Goal: Information Seeking & Learning: Learn about a topic

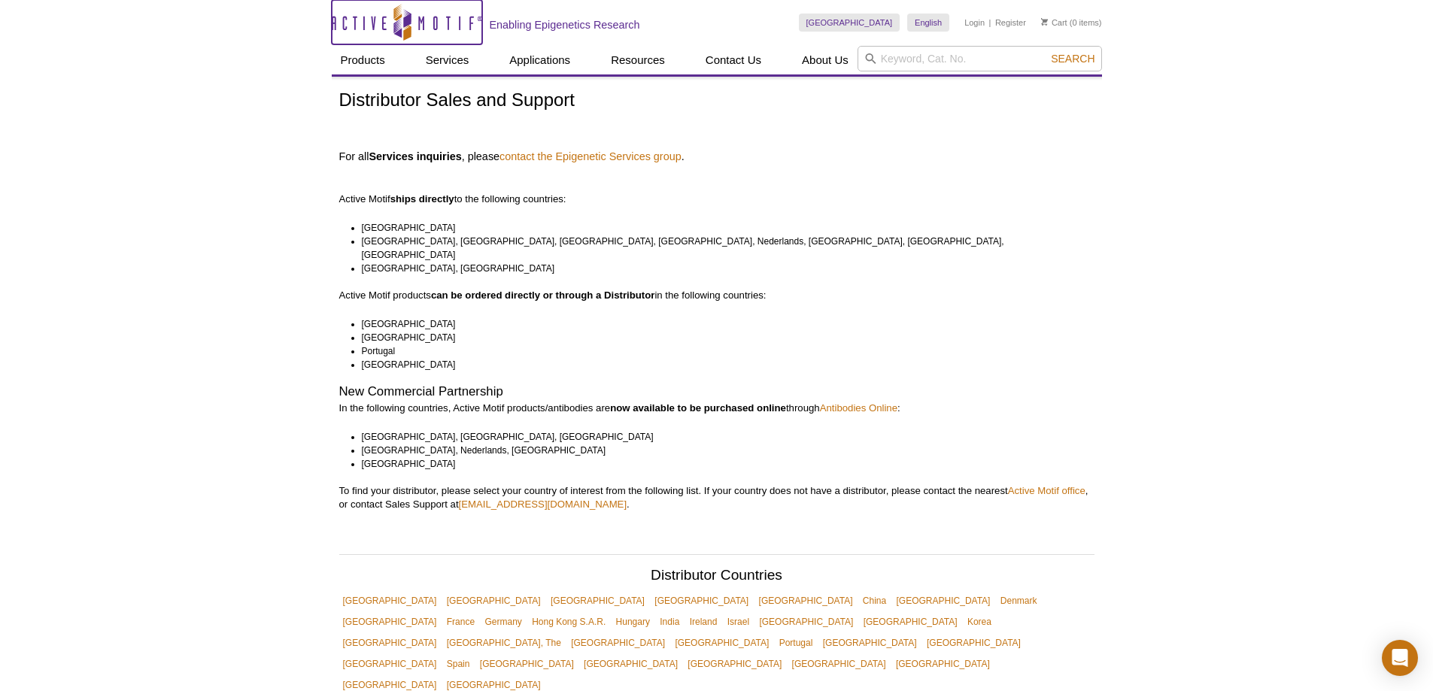
click at [399, 20] on icon at bounding box center [397, 28] width 8 height 20
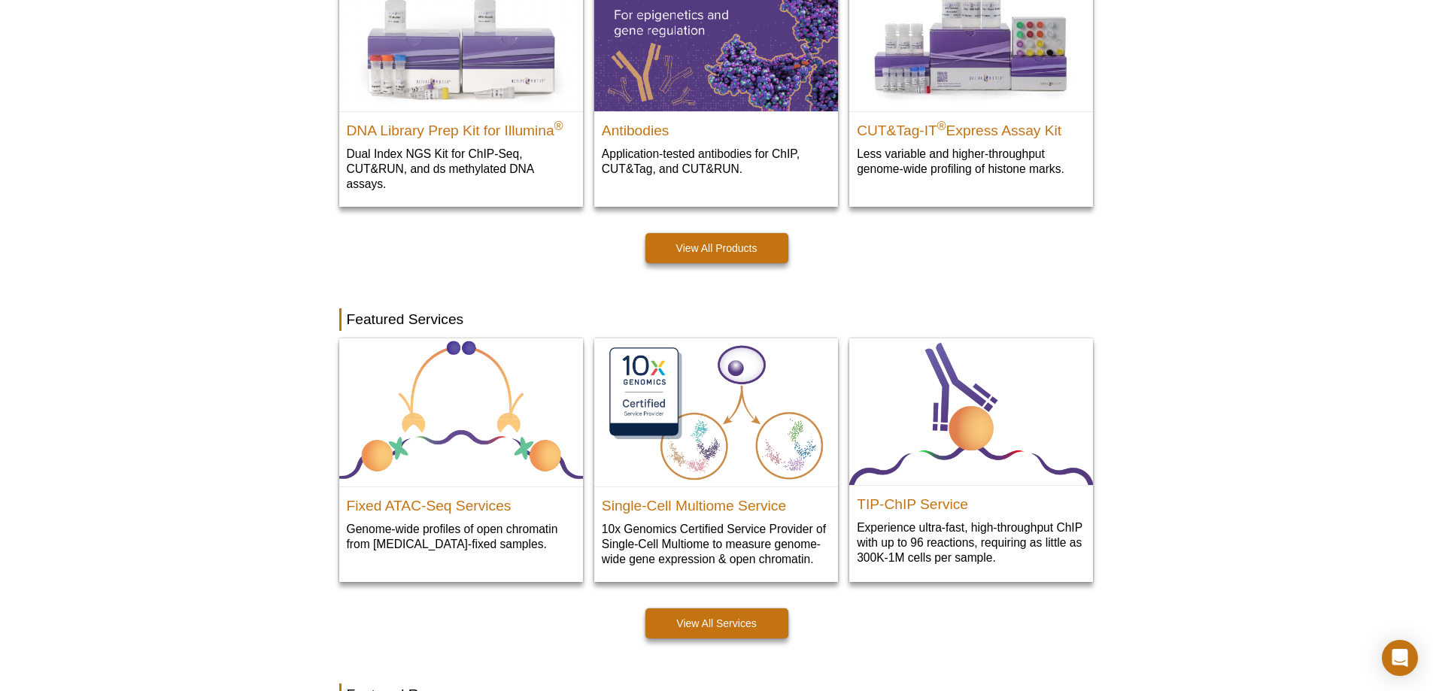
scroll to position [504, 0]
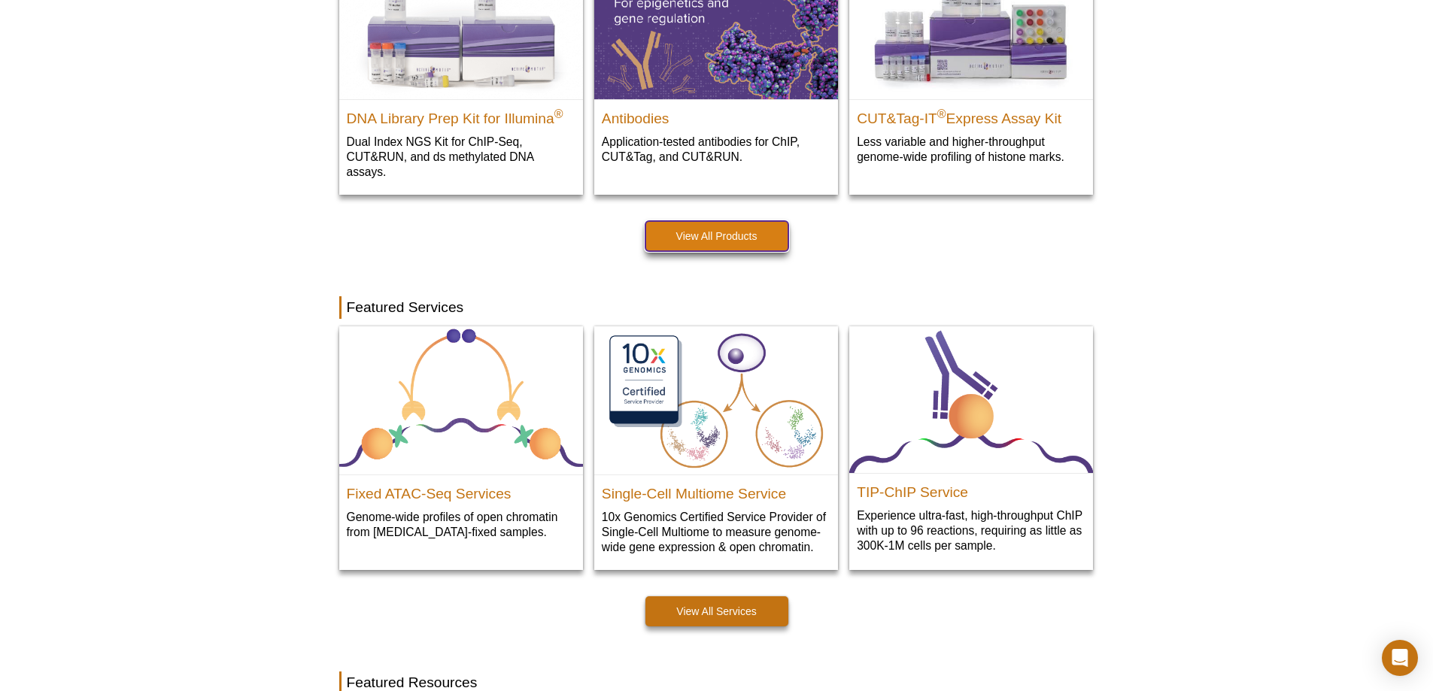
click at [711, 238] on link "View All Products" at bounding box center [716, 236] width 143 height 30
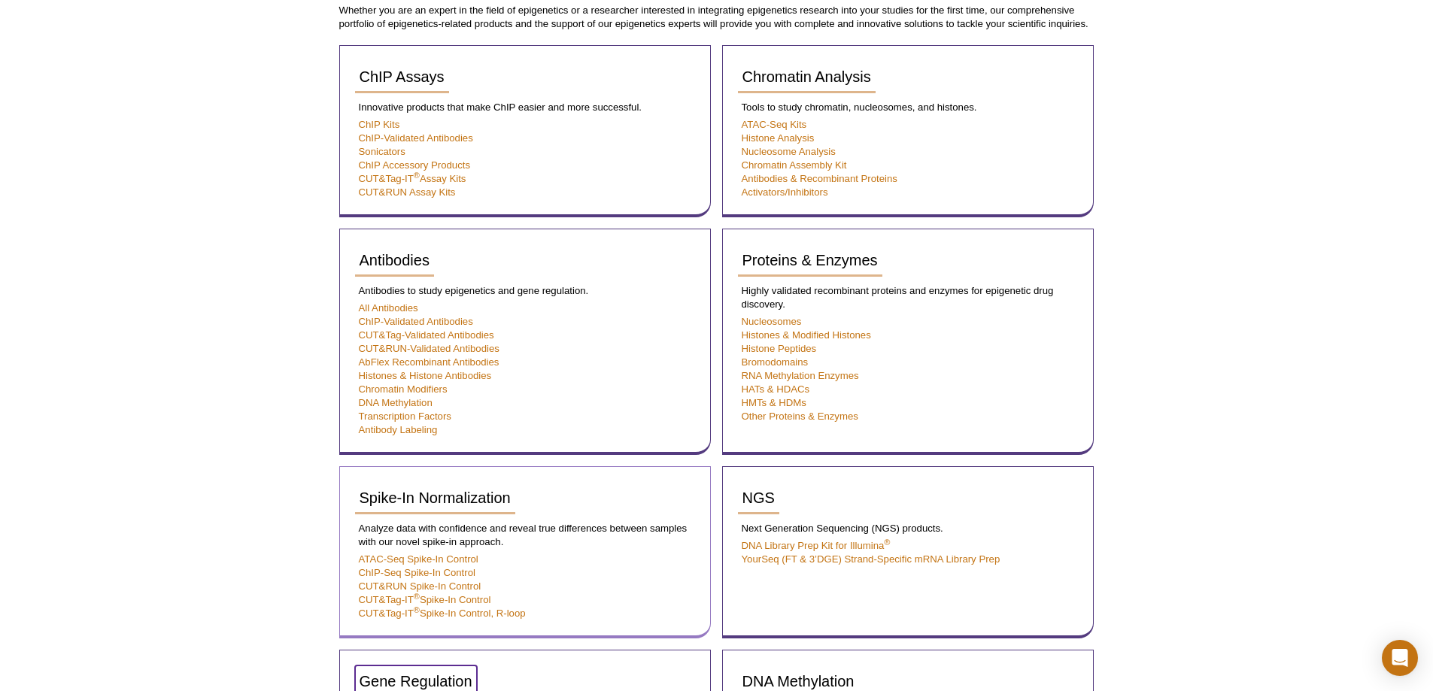
scroll to position [278, 0]
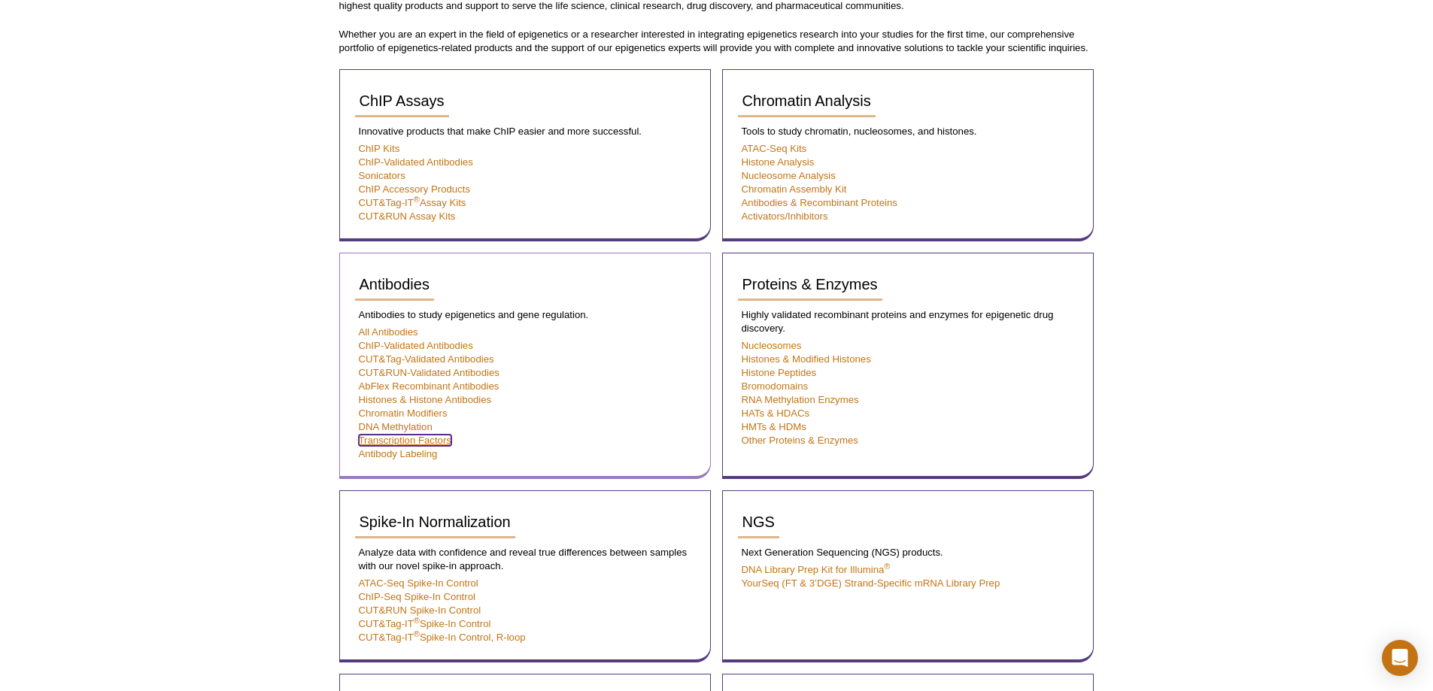
click at [423, 439] on link "Transcription Factors" at bounding box center [405, 440] width 92 height 11
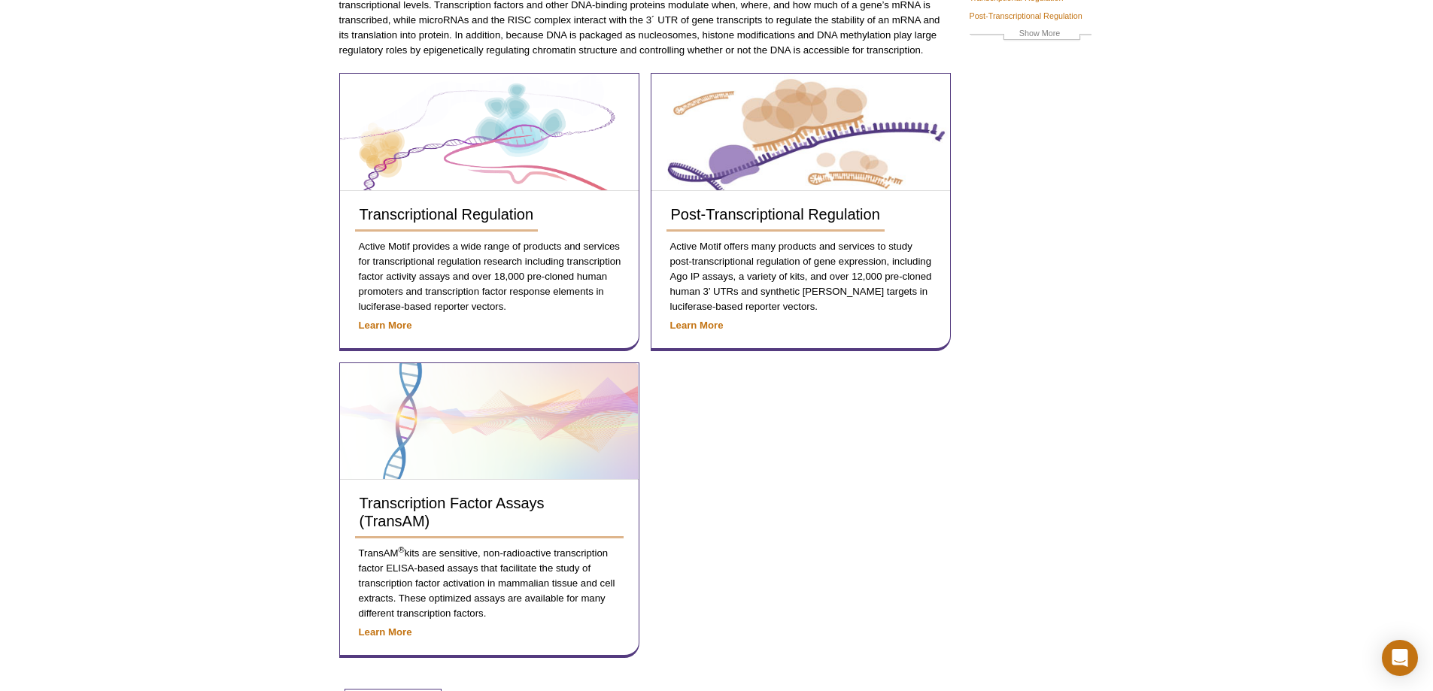
scroll to position [226, 0]
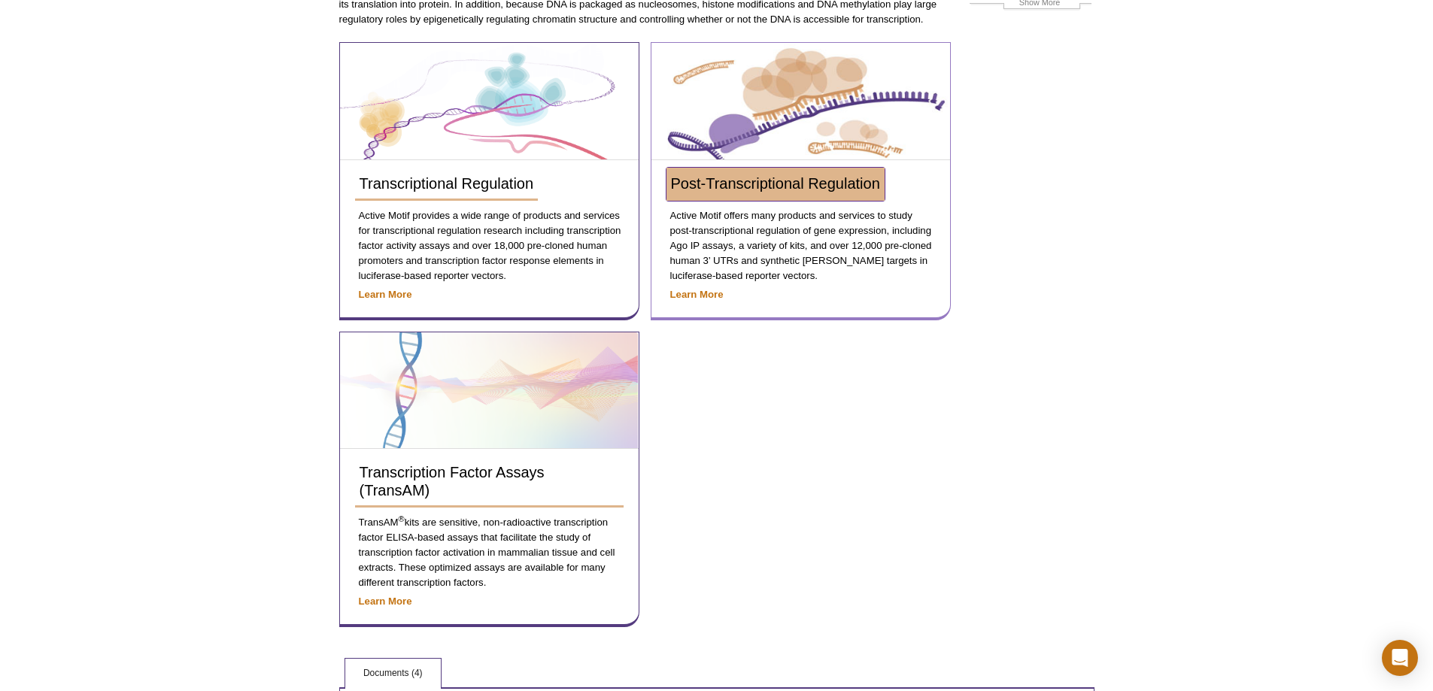
click at [755, 176] on span "Post-Transcriptional Regulation" at bounding box center [775, 183] width 209 height 17
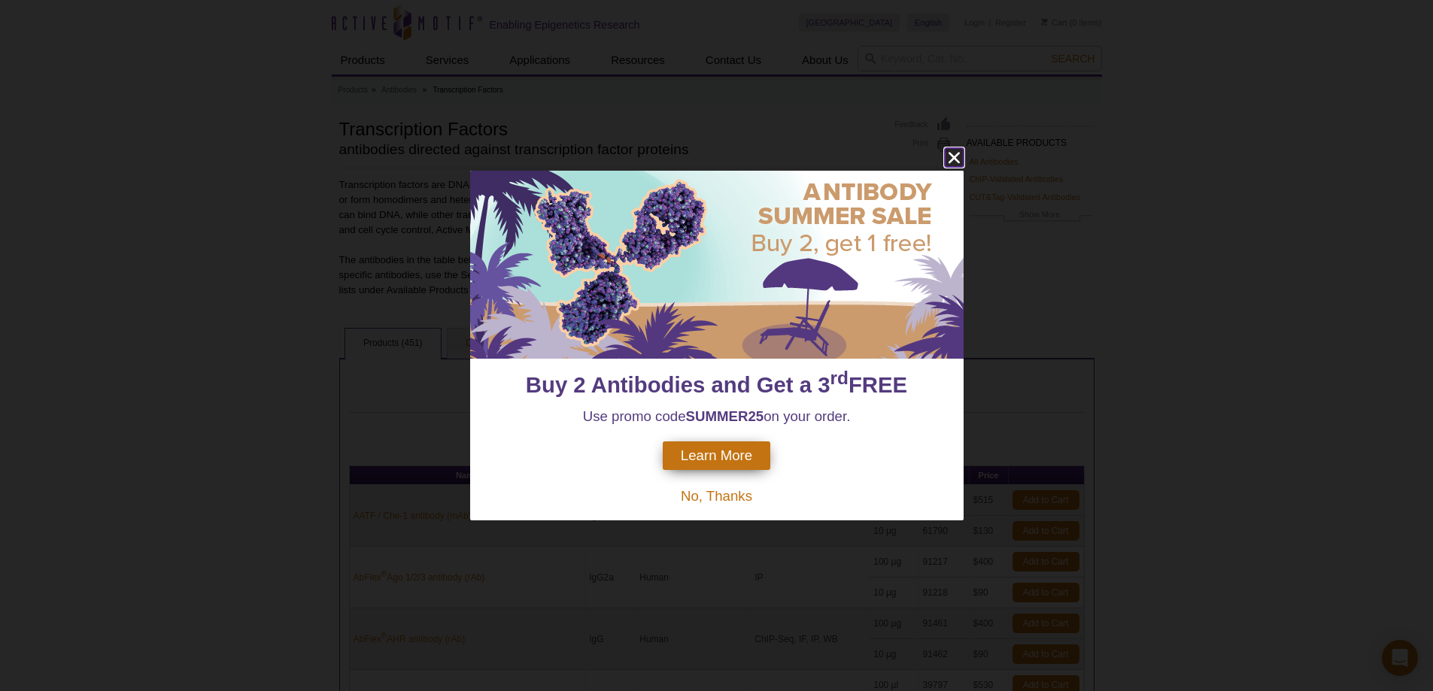
click at [960, 156] on icon "close" at bounding box center [954, 157] width 19 height 19
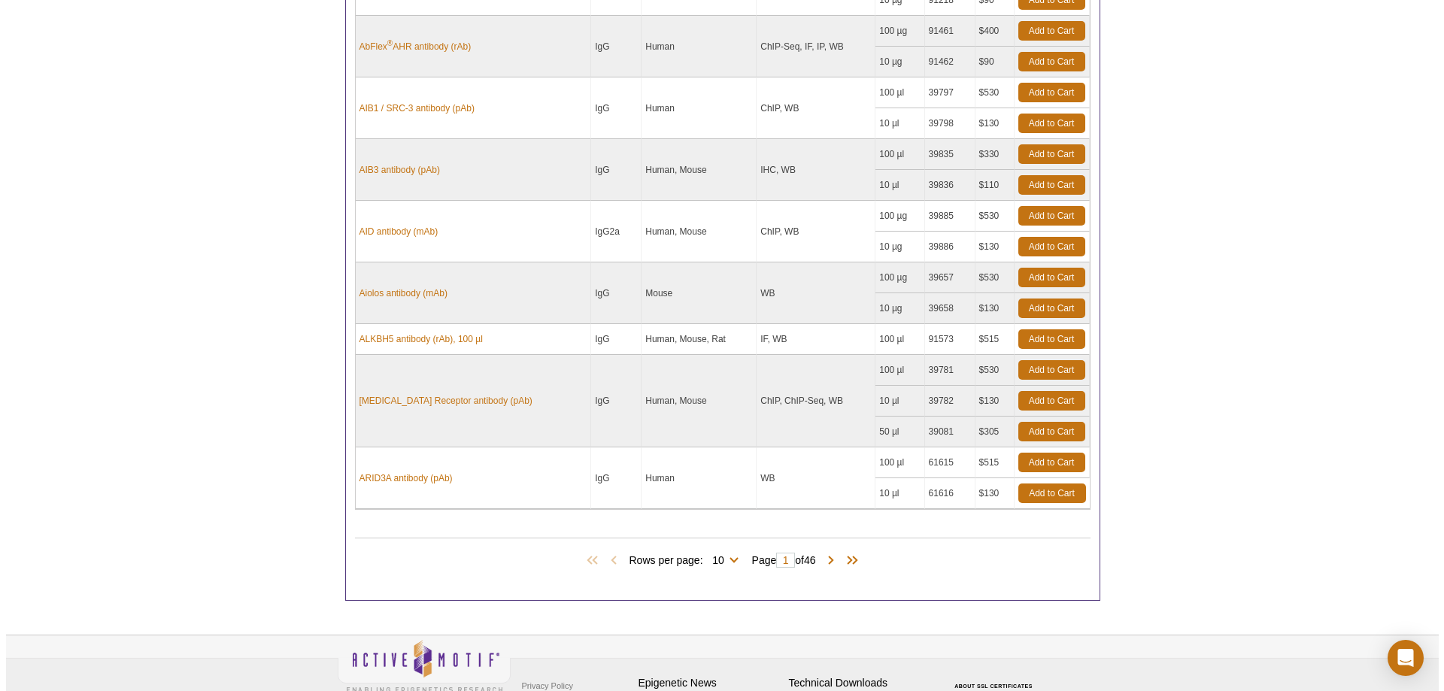
scroll to position [602, 0]
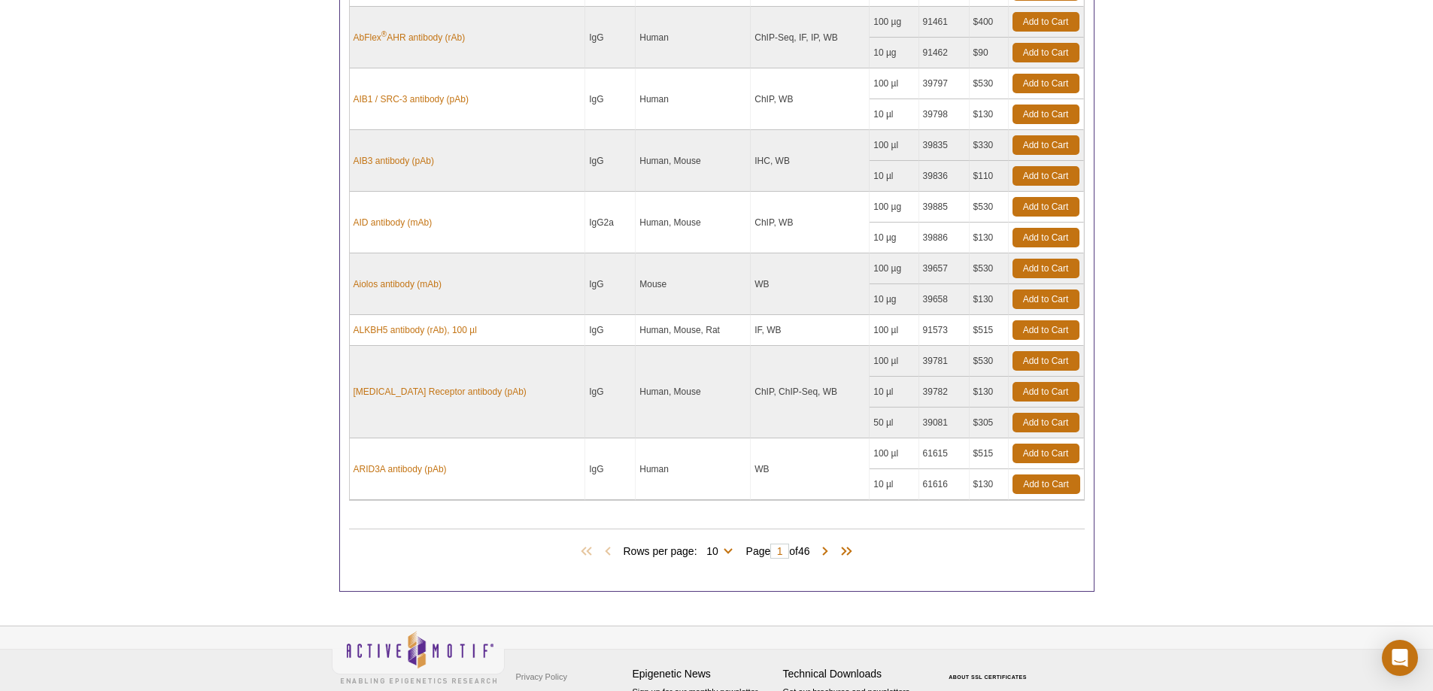
click at [725, 549] on span "Rows per page: 10 25 50 100 All 10" at bounding box center [680, 550] width 115 height 15
click at [711, 550] on select "10 25 50 100 All" at bounding box center [712, 554] width 31 height 14
select select "100"
click at [699, 547] on select "10 25 50 100 All" at bounding box center [712, 554] width 31 height 14
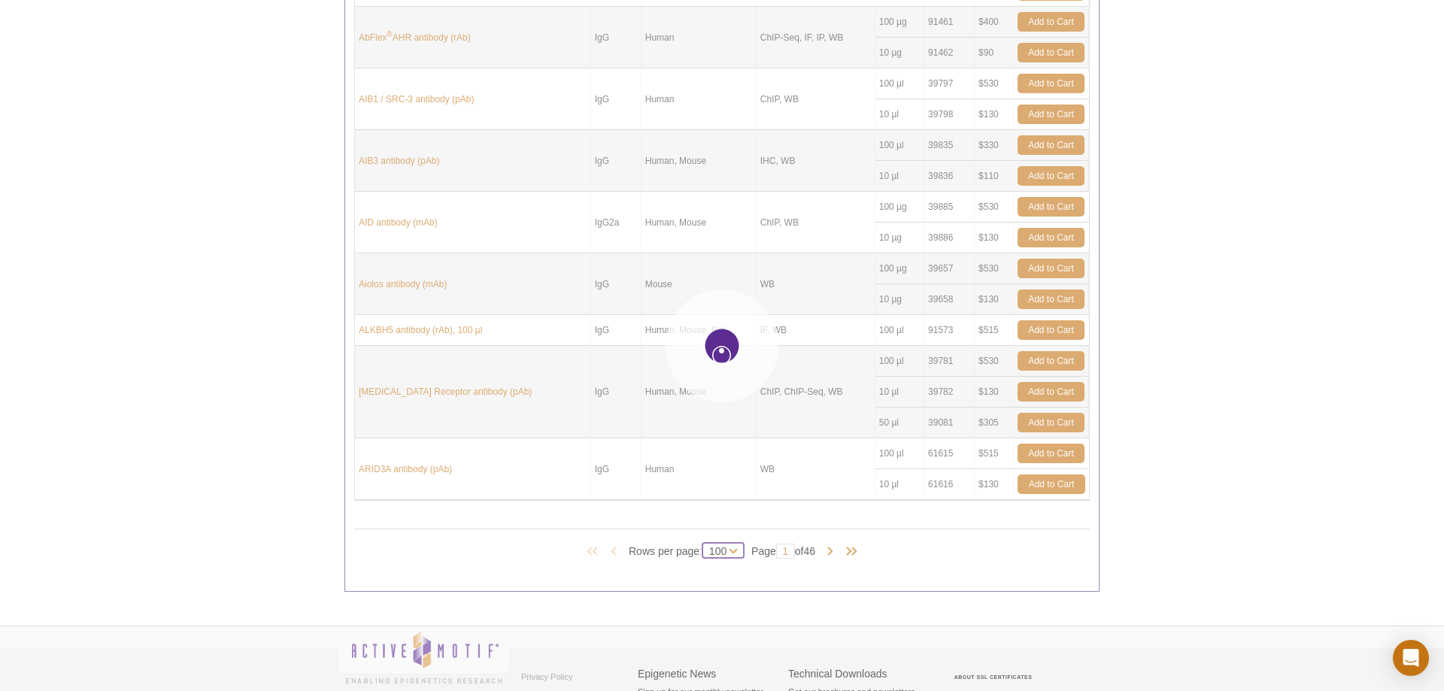
select select "100"
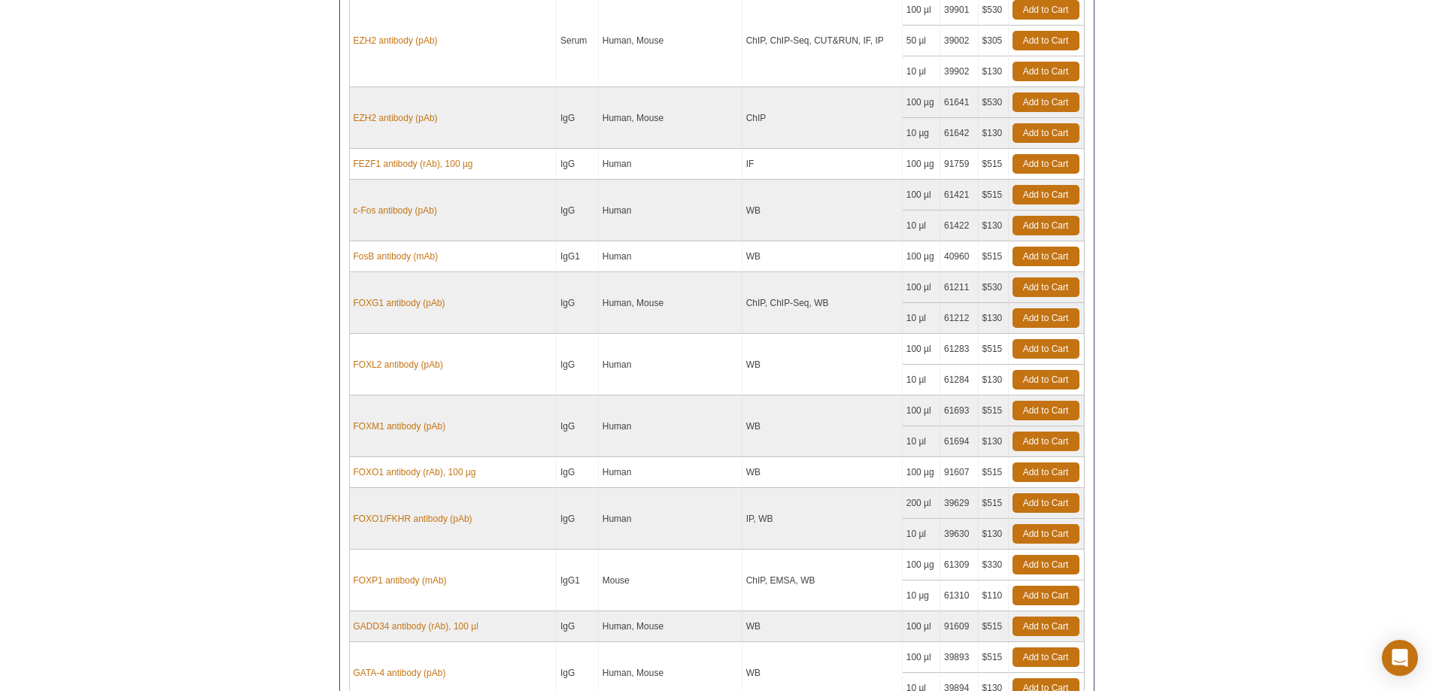
scroll to position [6030, 0]
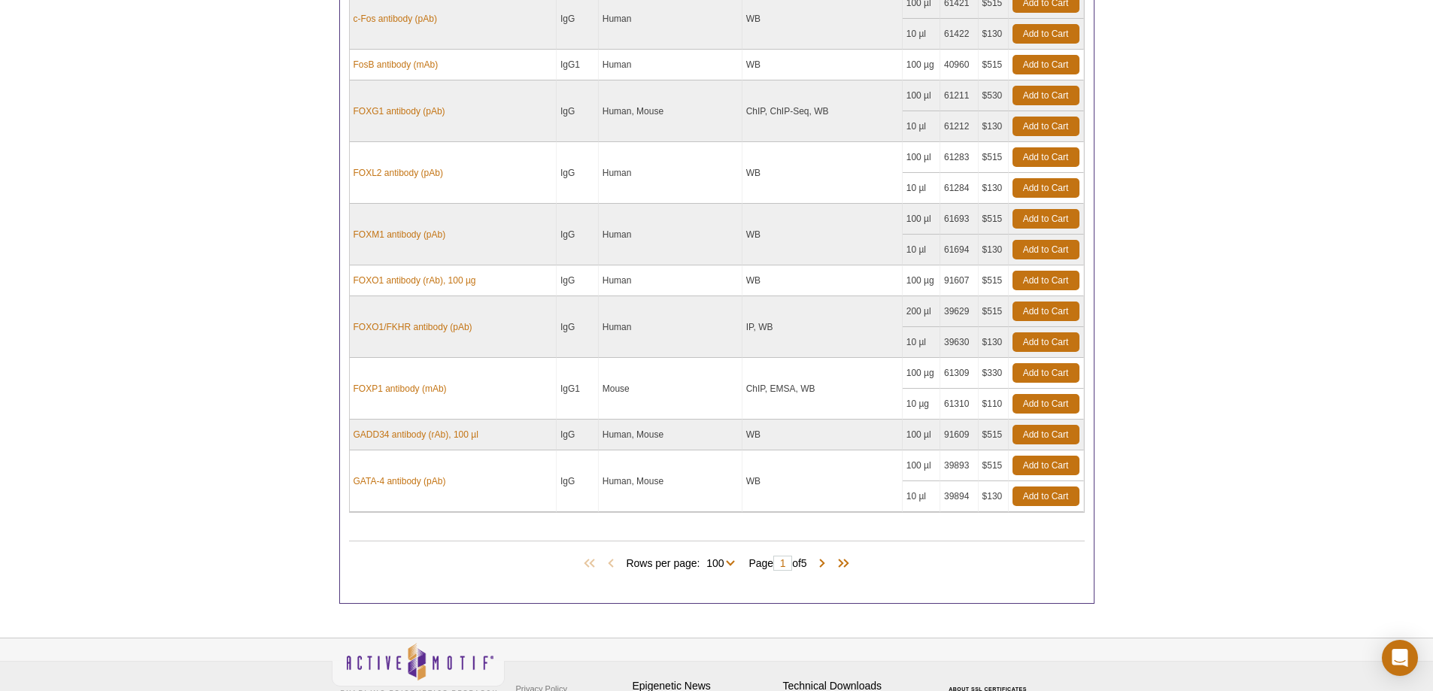
click at [732, 560] on span "Rows per page: 10 25 50 100 All 100" at bounding box center [683, 562] width 115 height 15
click at [727, 565] on select "10 25 50 100 All" at bounding box center [714, 567] width 31 height 14
select select "451"
click at [702, 560] on select "10 25 50 100 All" at bounding box center [714, 567] width 31 height 14
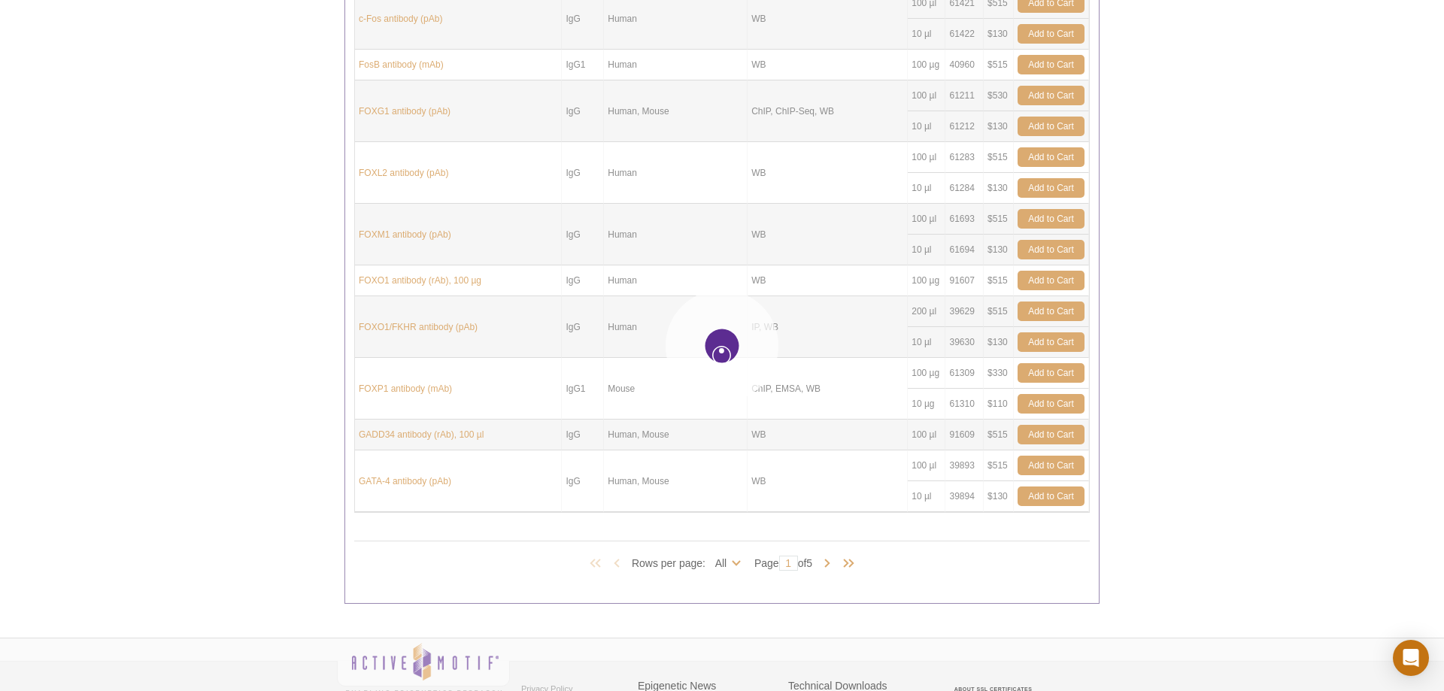
select select "451"
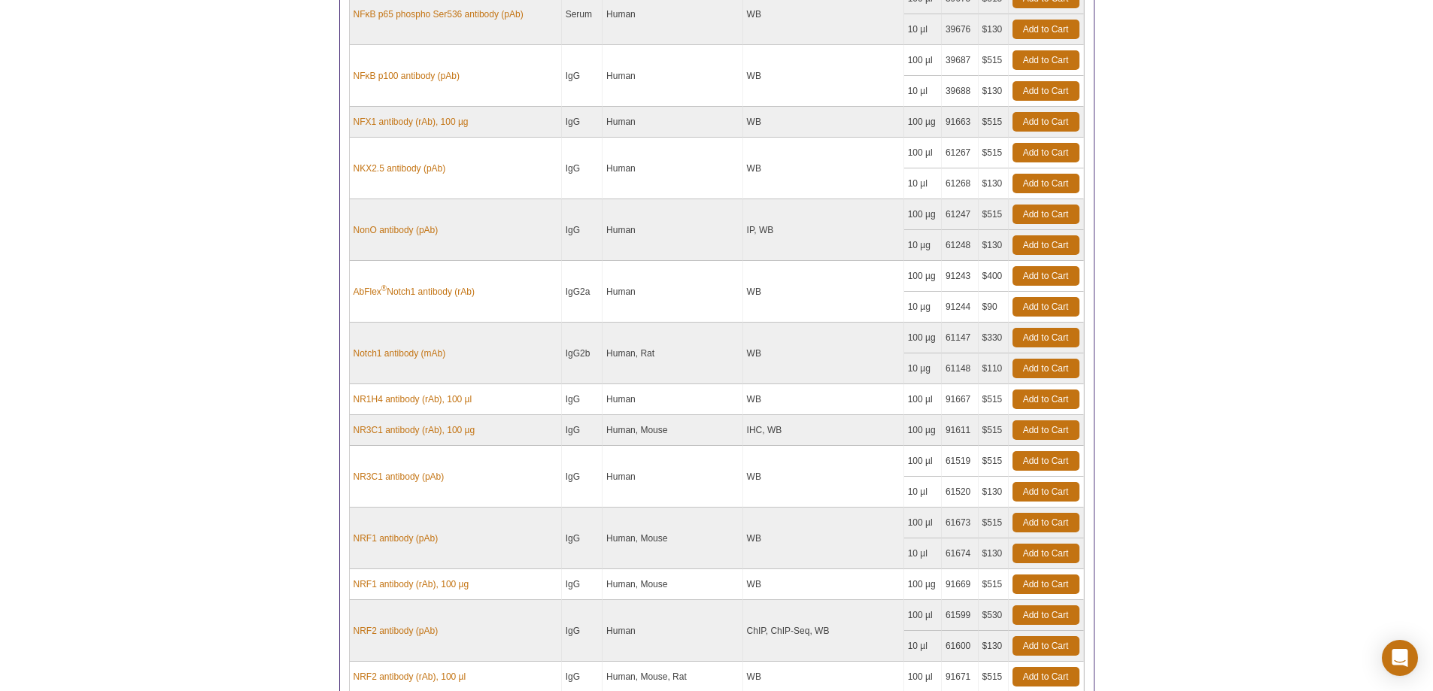
scroll to position [15129, 0]
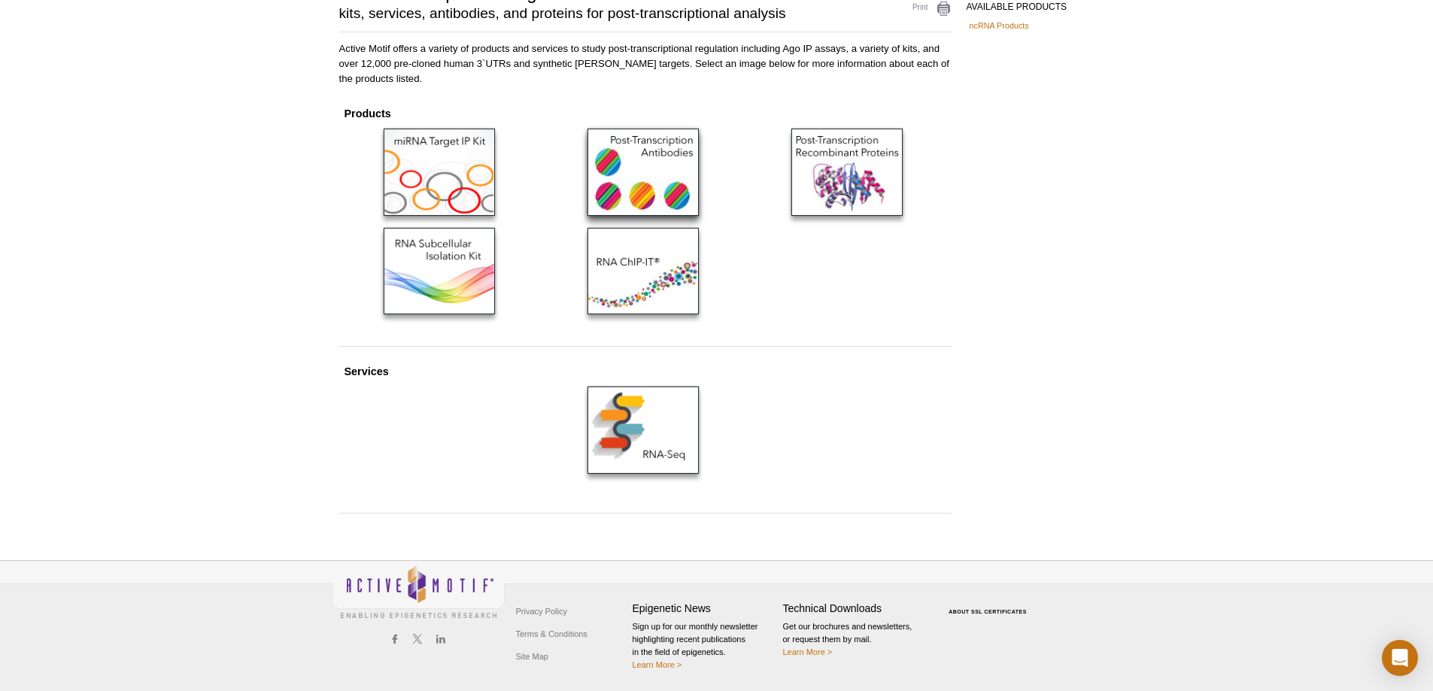
scroll to position [137, 0]
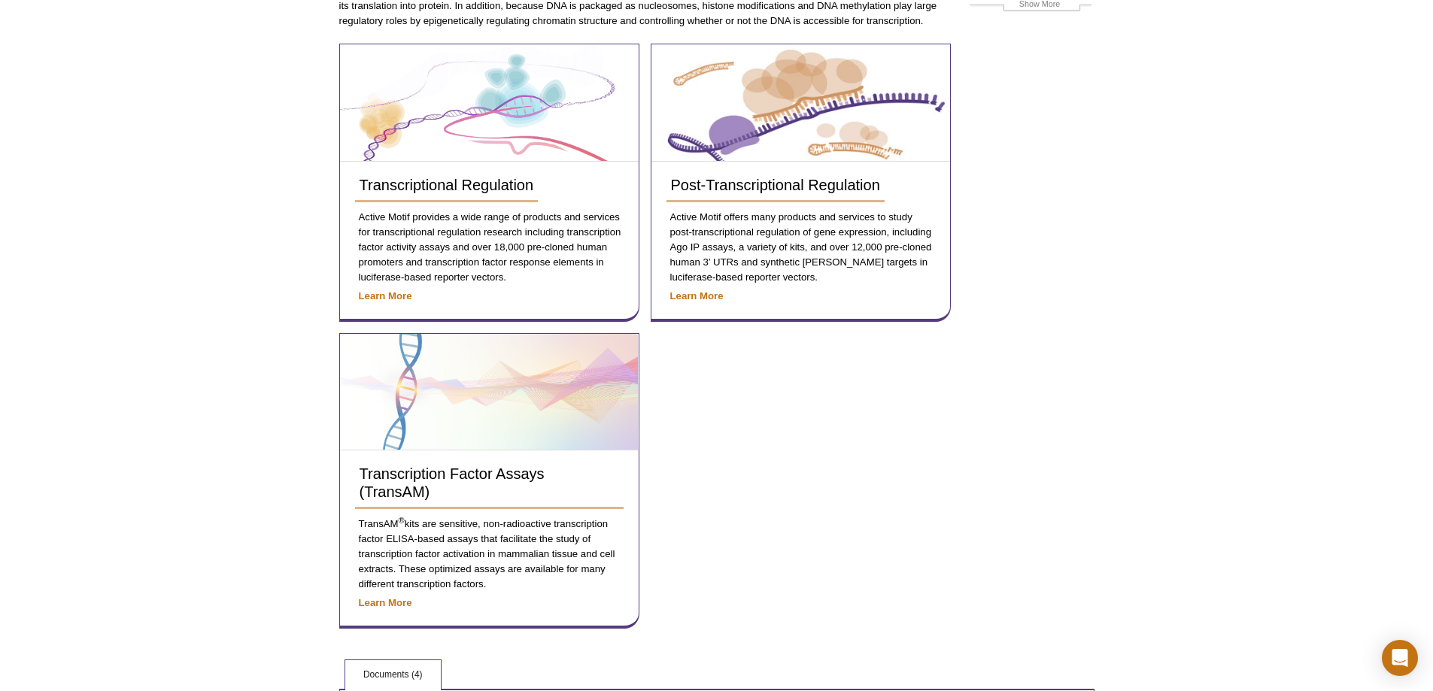
scroll to position [226, 0]
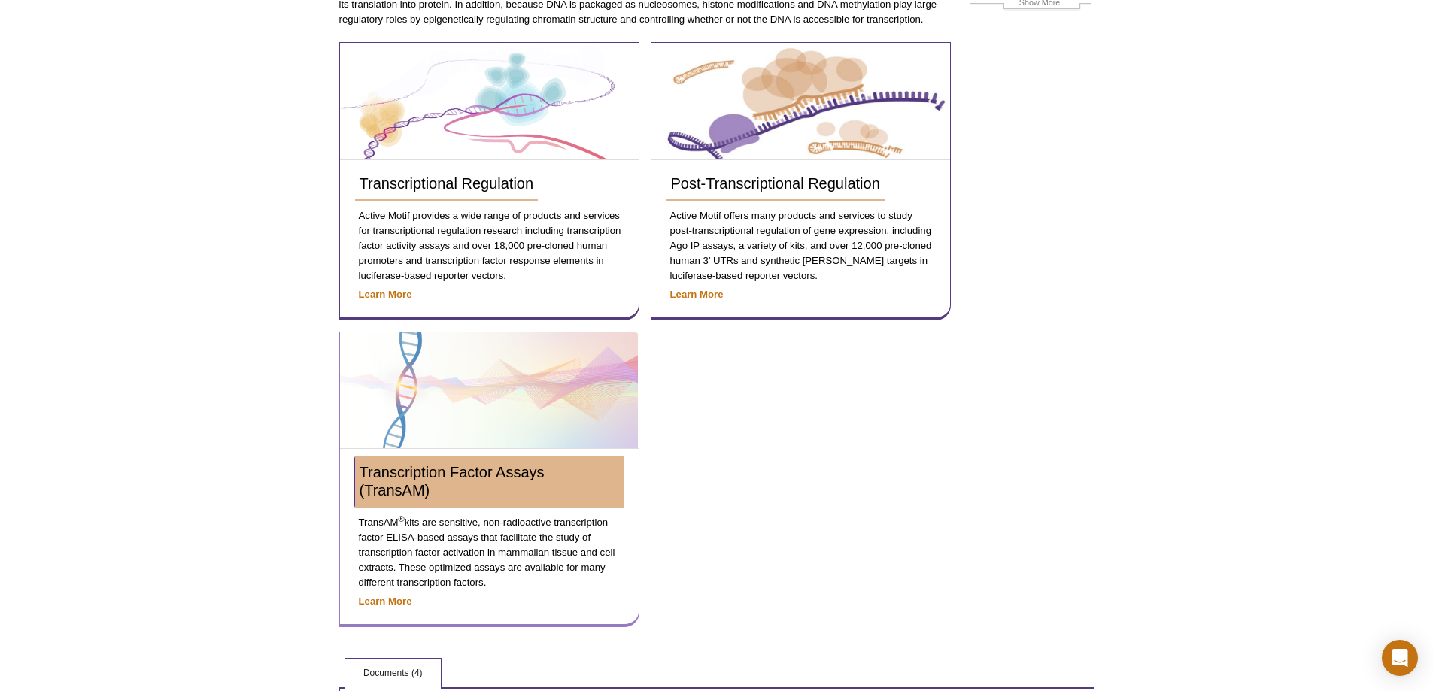
click at [451, 480] on span "Transcription Factor Assays (TransAM)" at bounding box center [451, 481] width 185 height 35
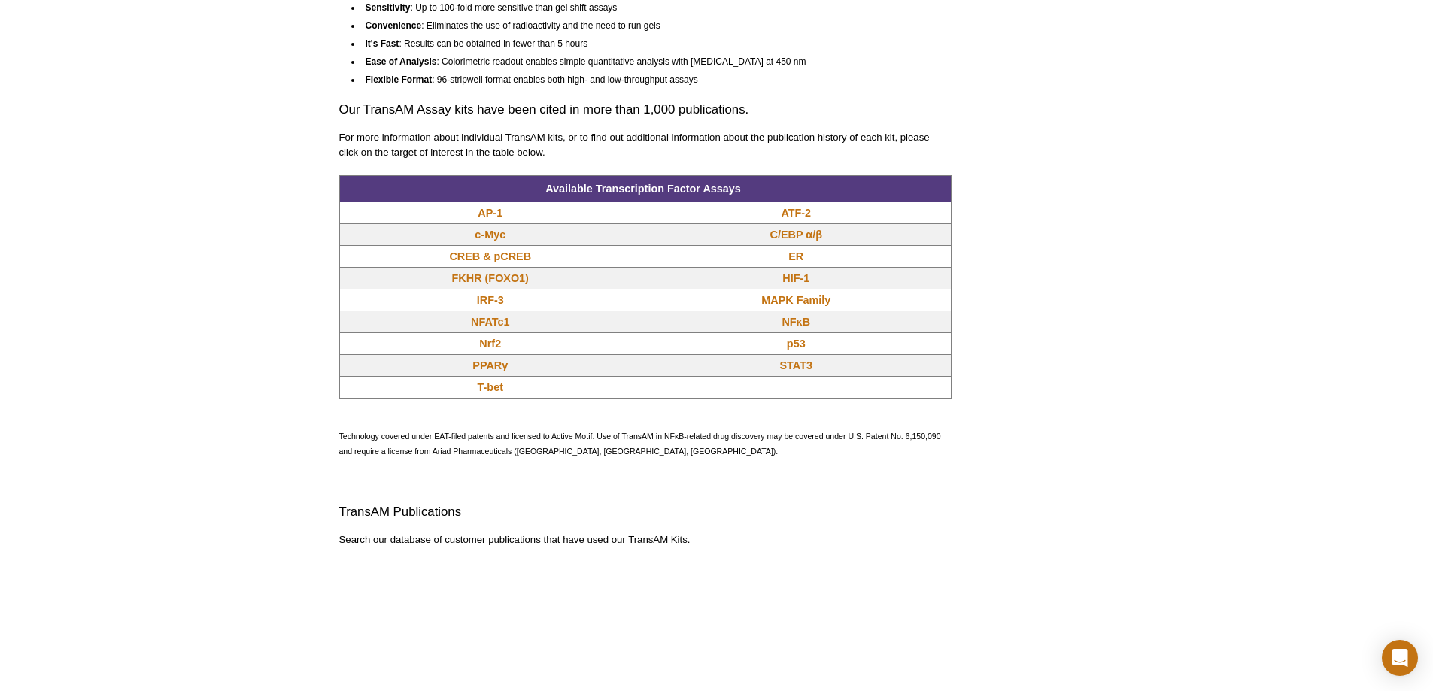
scroll to position [1203, 0]
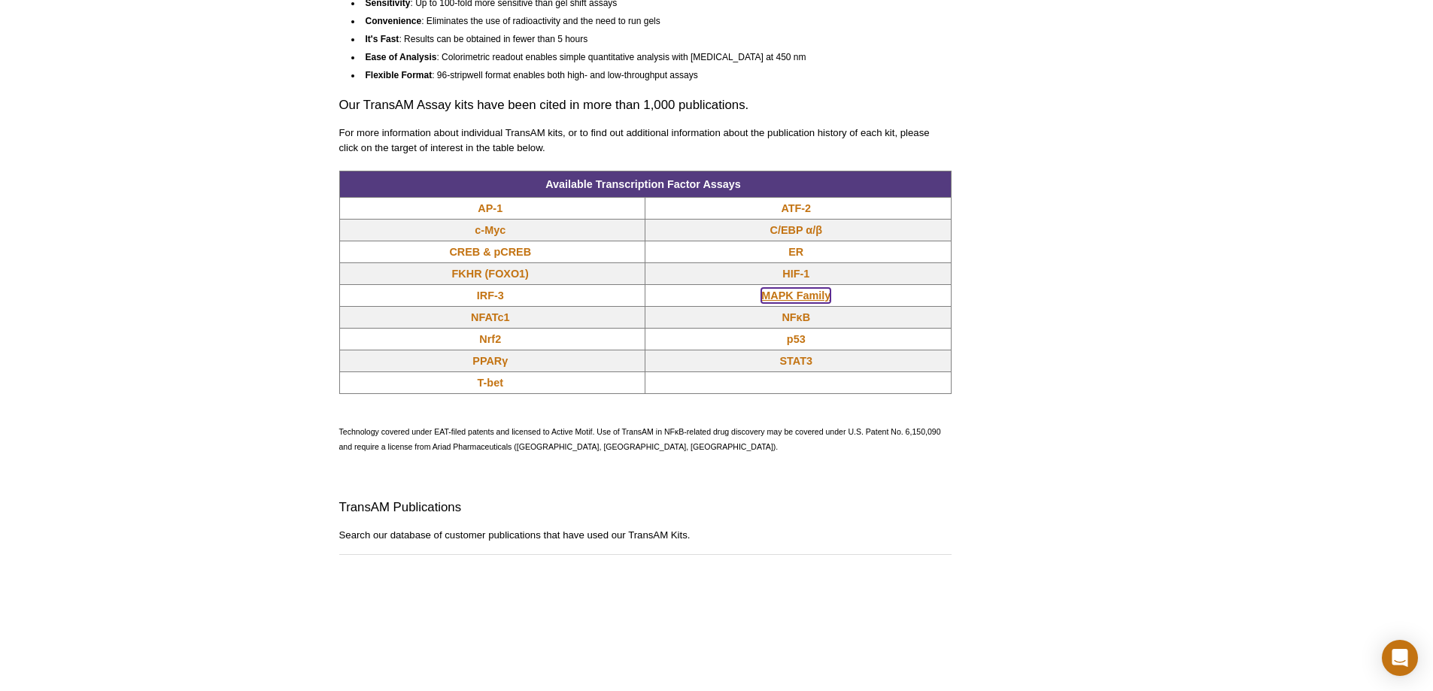
click at [812, 289] on link "MAPK Family" at bounding box center [795, 295] width 69 height 15
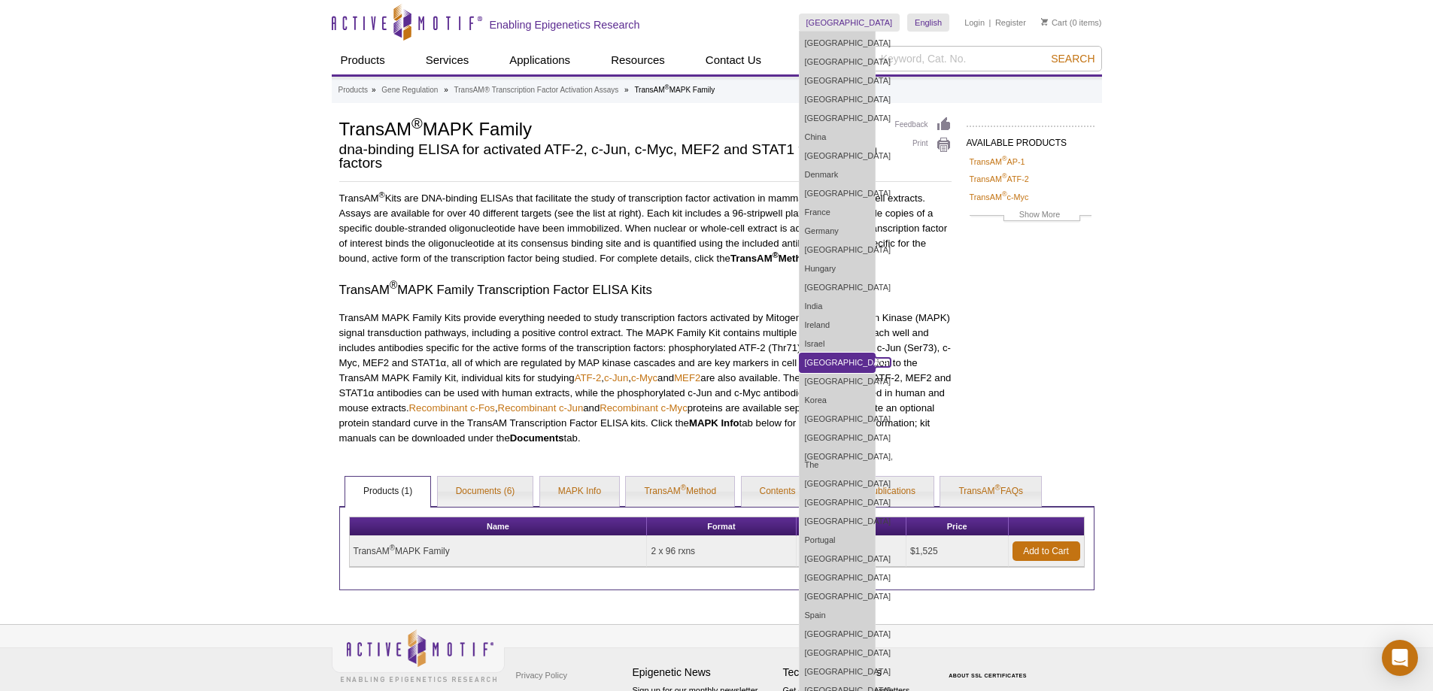
click at [850, 364] on link "[GEOGRAPHIC_DATA]" at bounding box center [836, 362] width 75 height 19
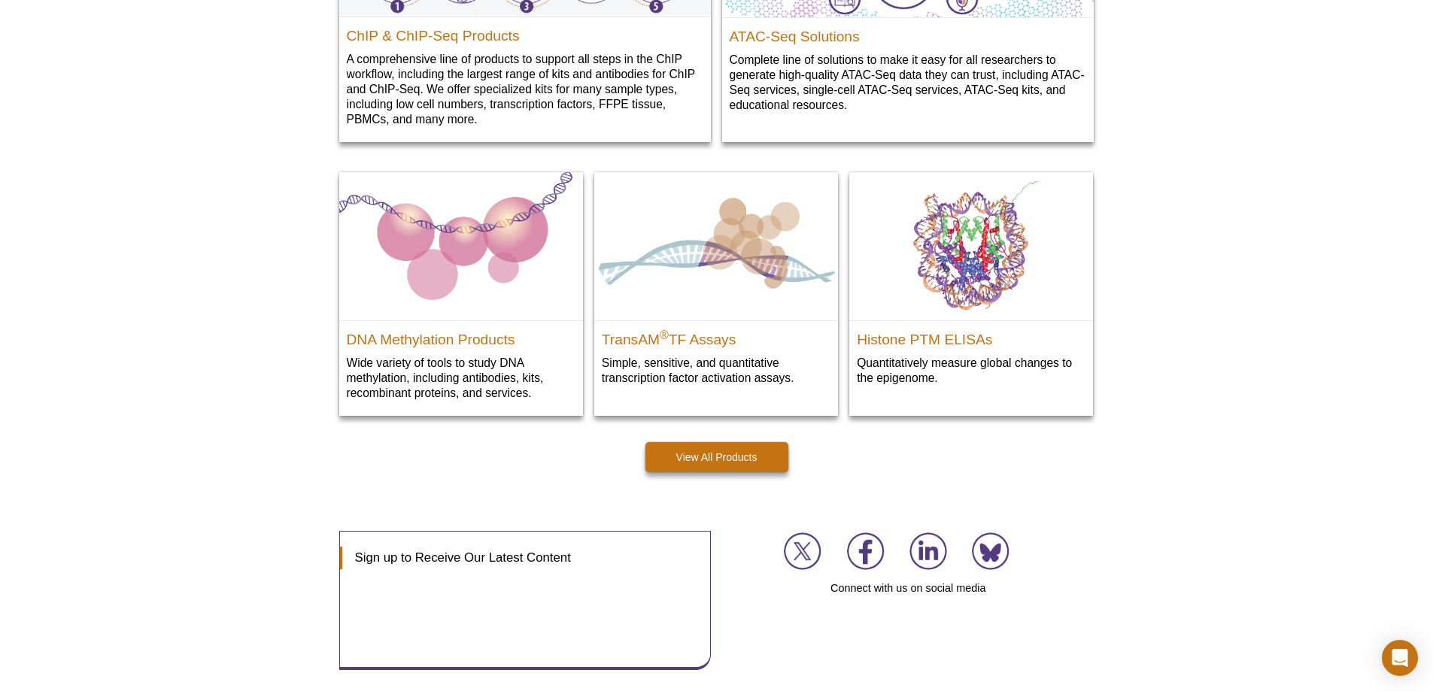
scroll to position [2148, 0]
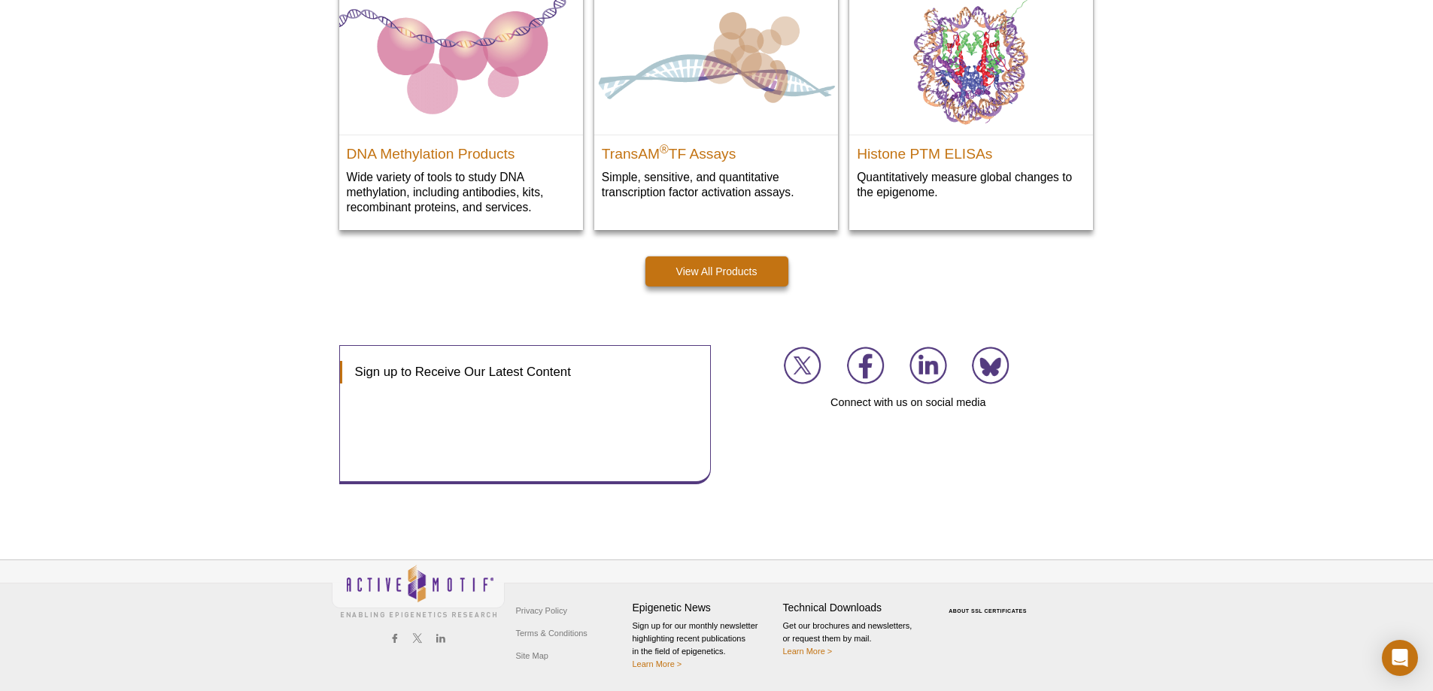
drag, startPoint x: 1430, startPoint y: 556, endPoint x: 1443, endPoint y: 319, distance: 237.2
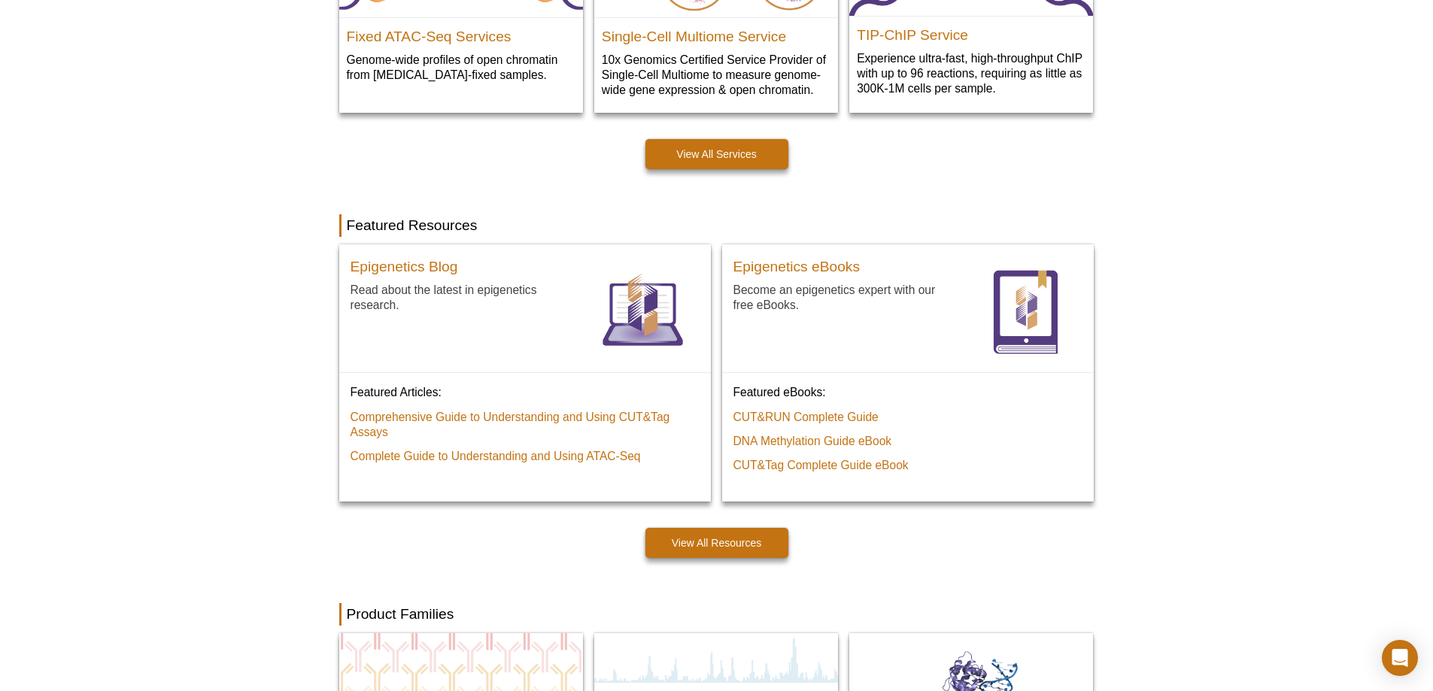
scroll to position [0, 0]
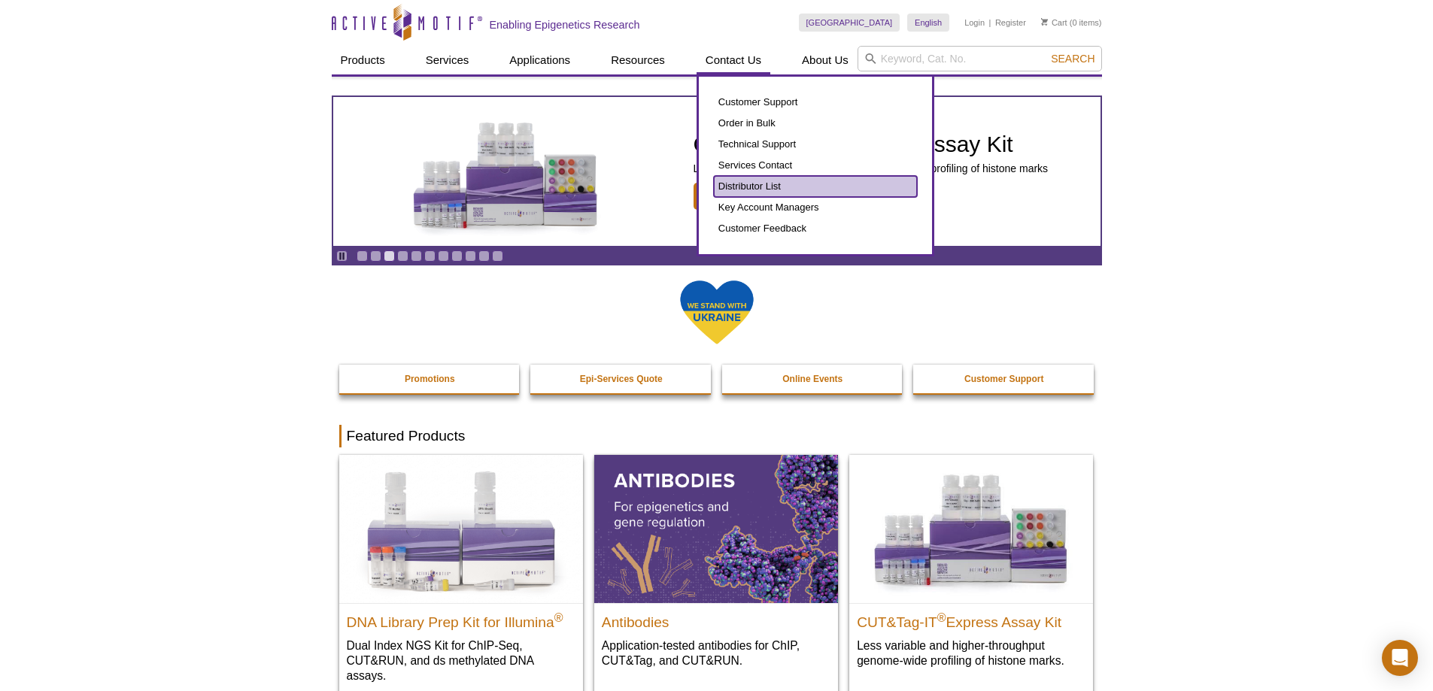
click at [771, 182] on link "Distributor List" at bounding box center [815, 186] width 203 height 21
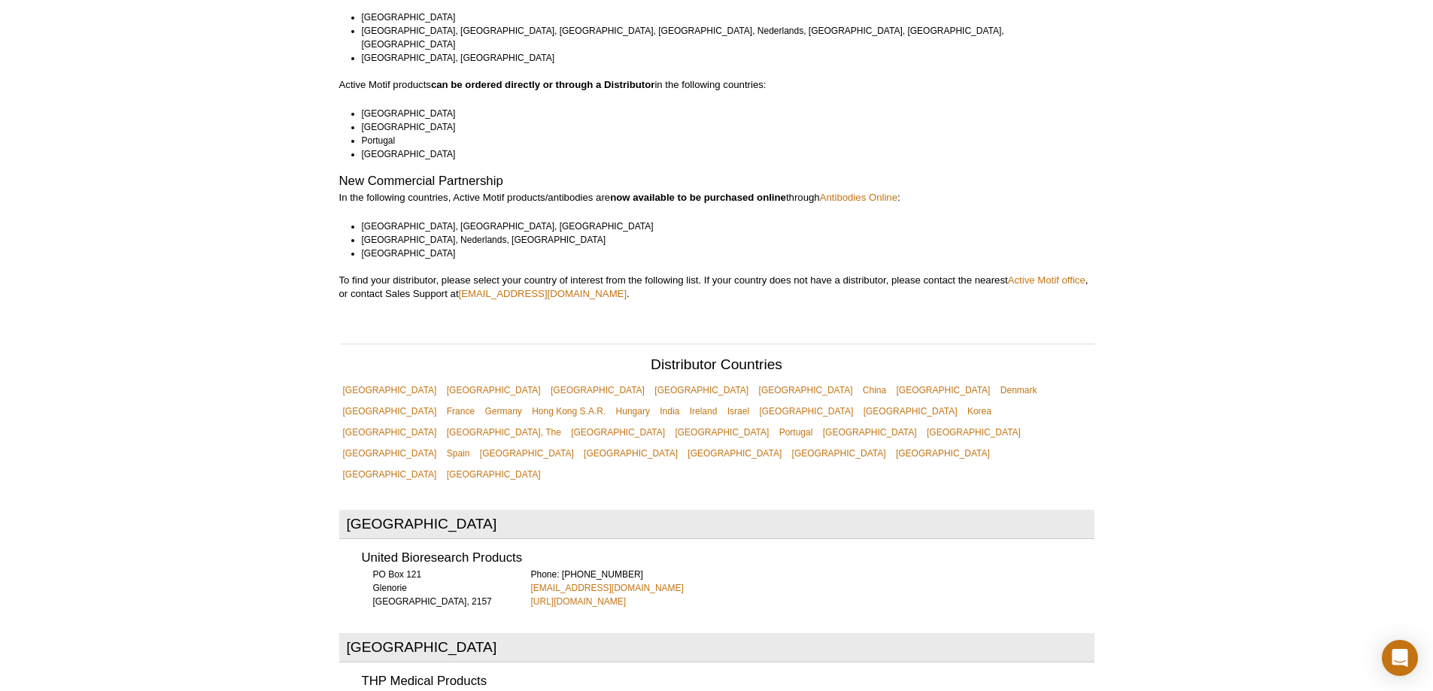
scroll to position [301, 0]
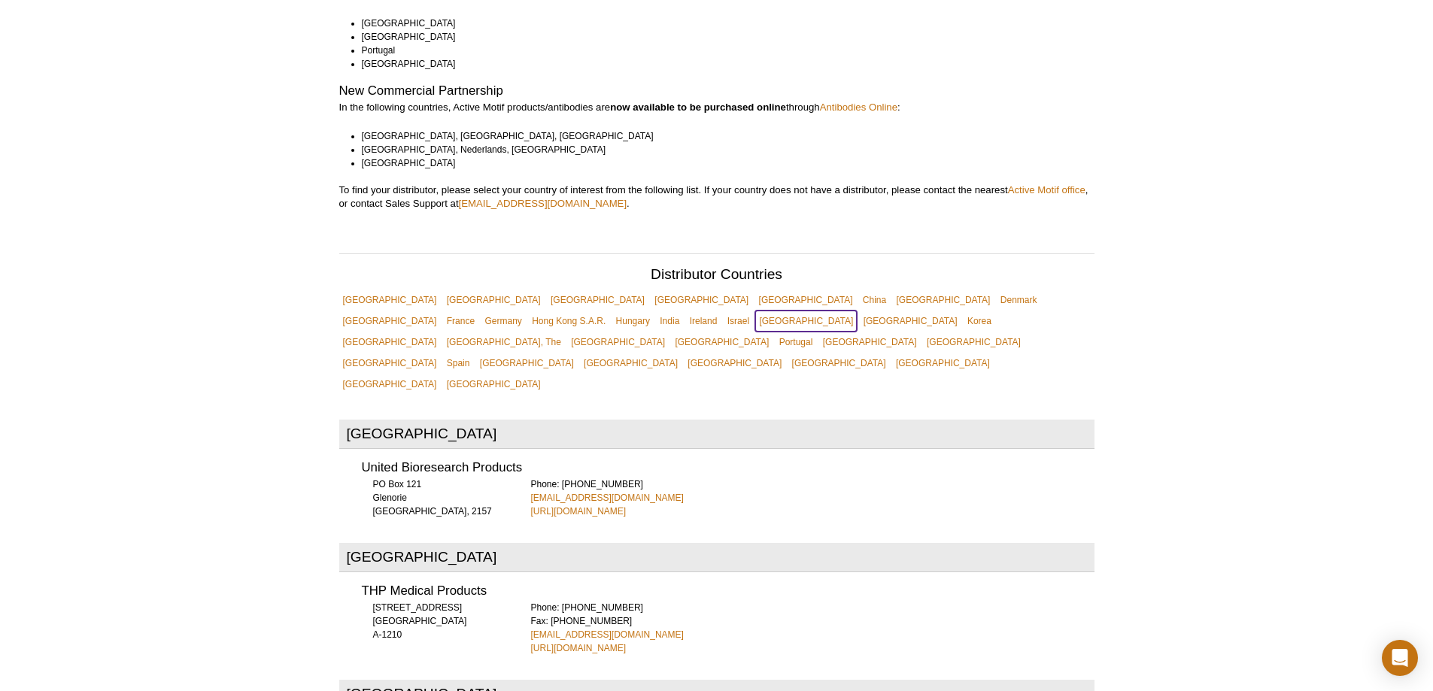
click at [857, 311] on link "[GEOGRAPHIC_DATA]" at bounding box center [806, 321] width 102 height 21
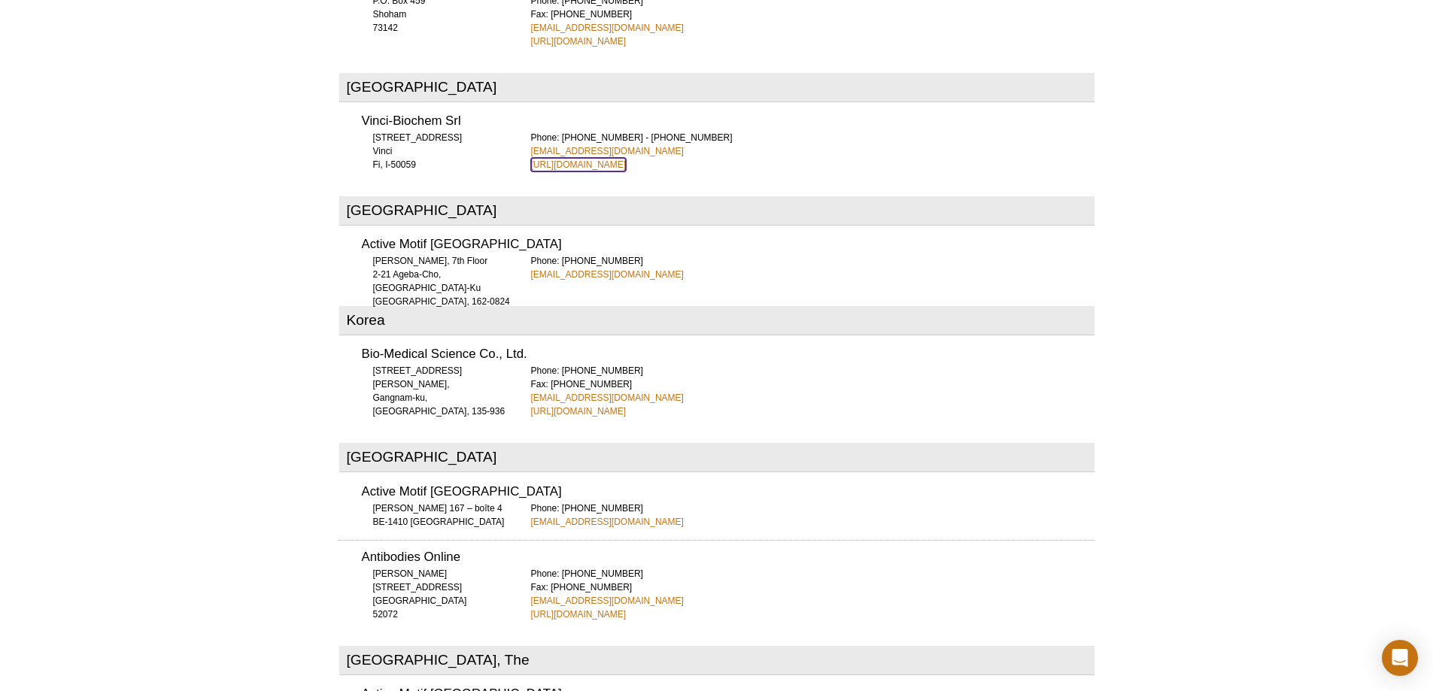
click at [595, 158] on link "https://www.vincibiochem.it" at bounding box center [579, 165] width 96 height 14
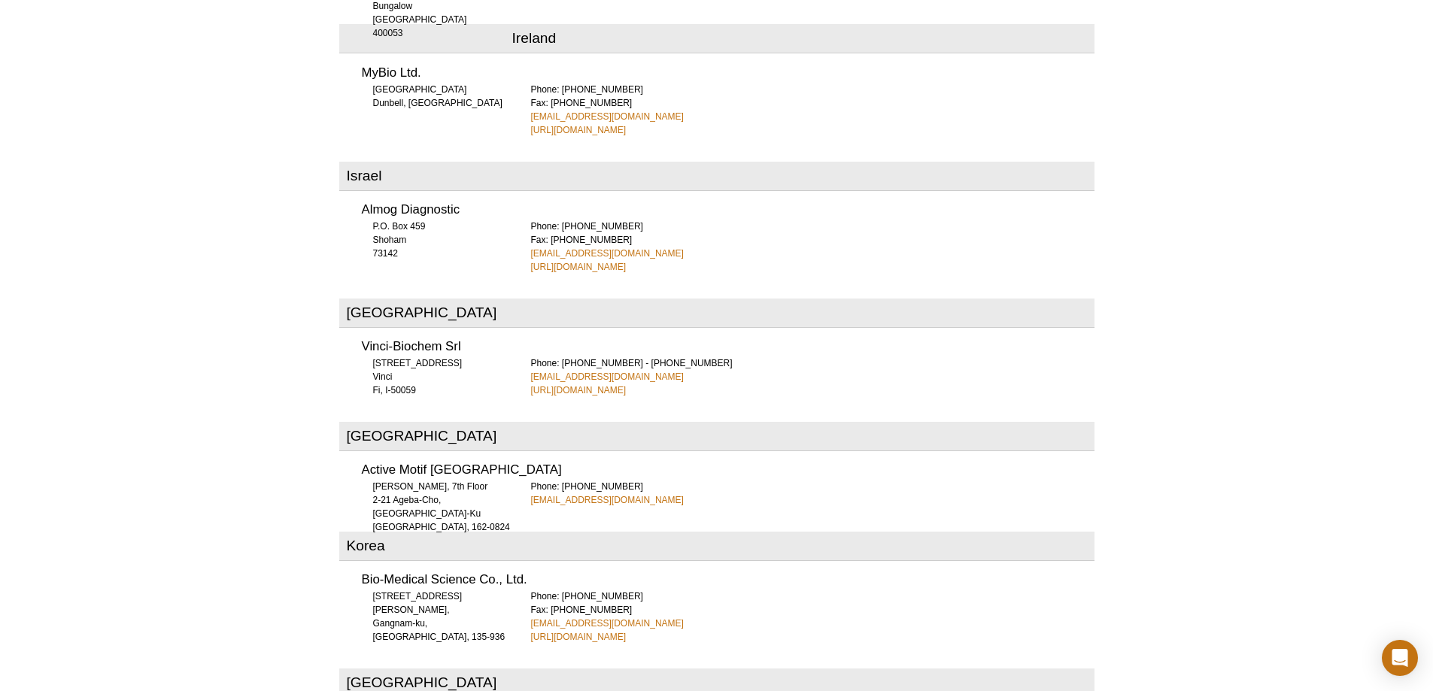
scroll to position [301, 0]
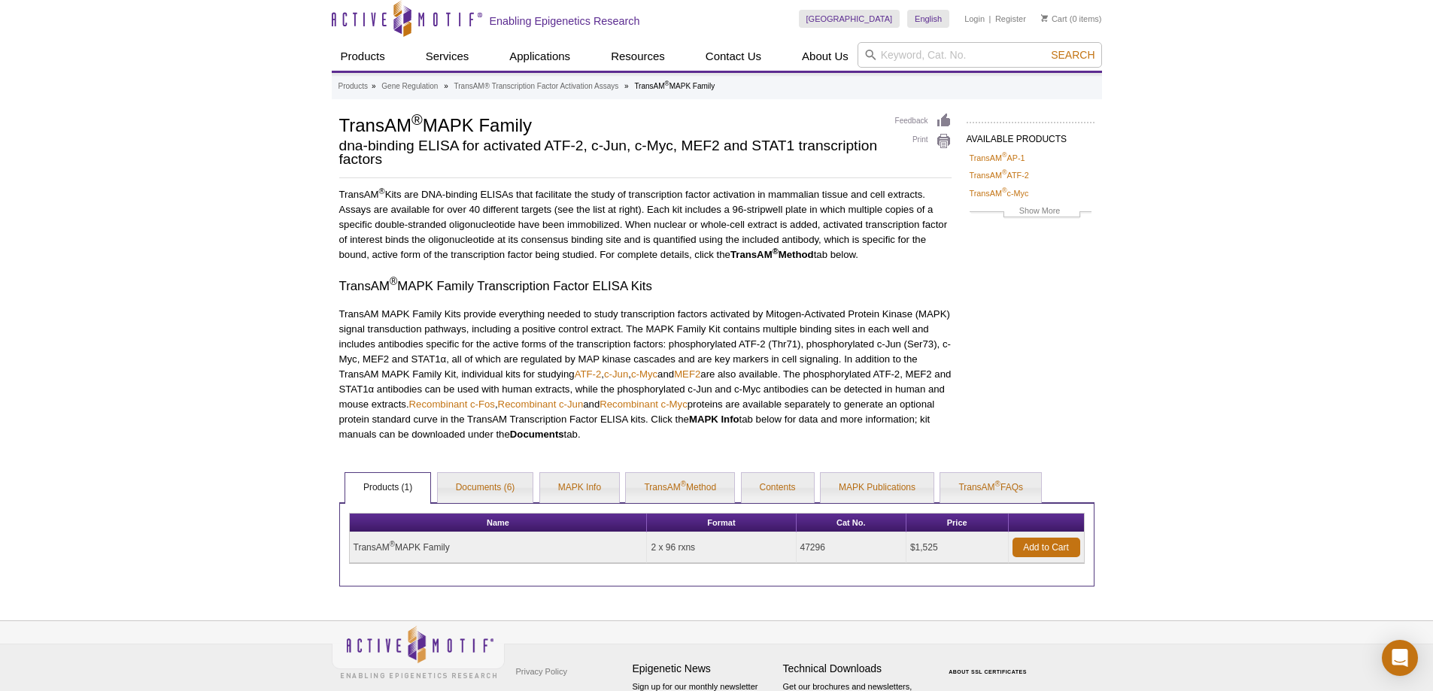
scroll to position [65, 0]
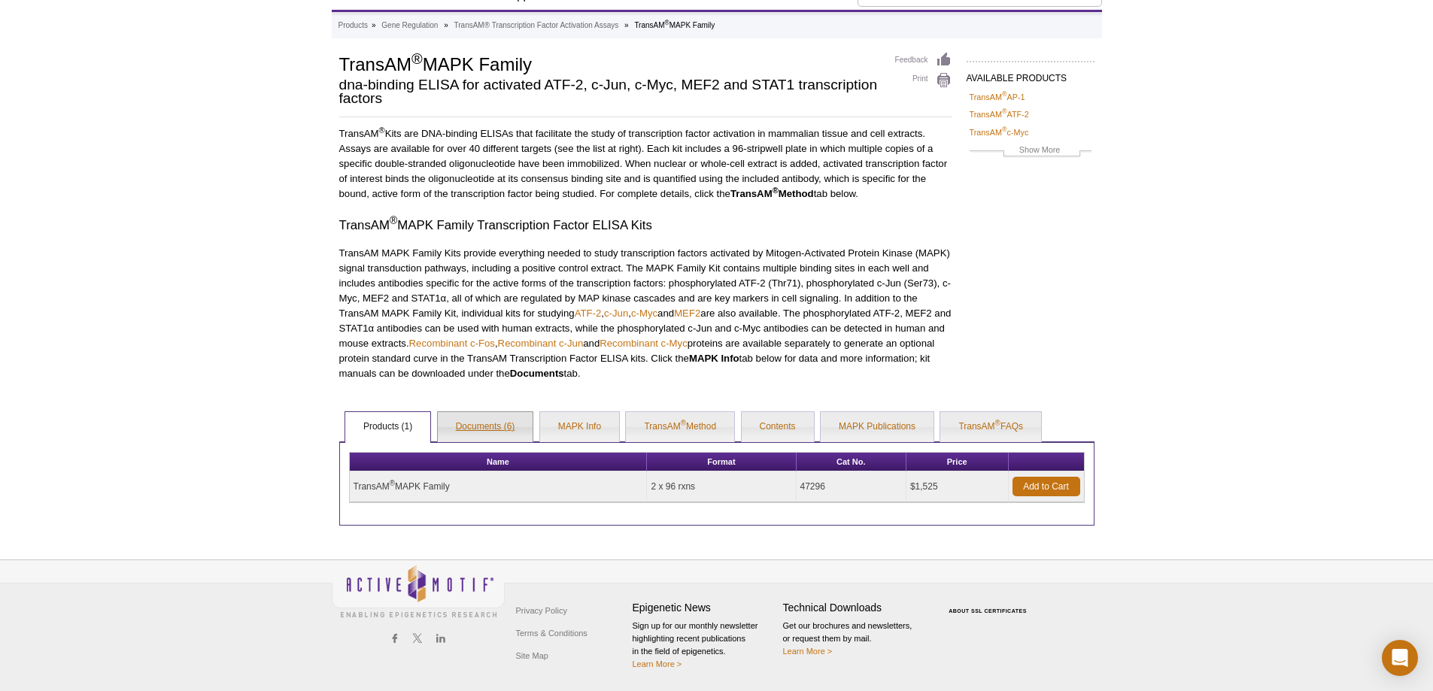
click at [492, 426] on link "Documents (6)" at bounding box center [486, 427] width 96 height 30
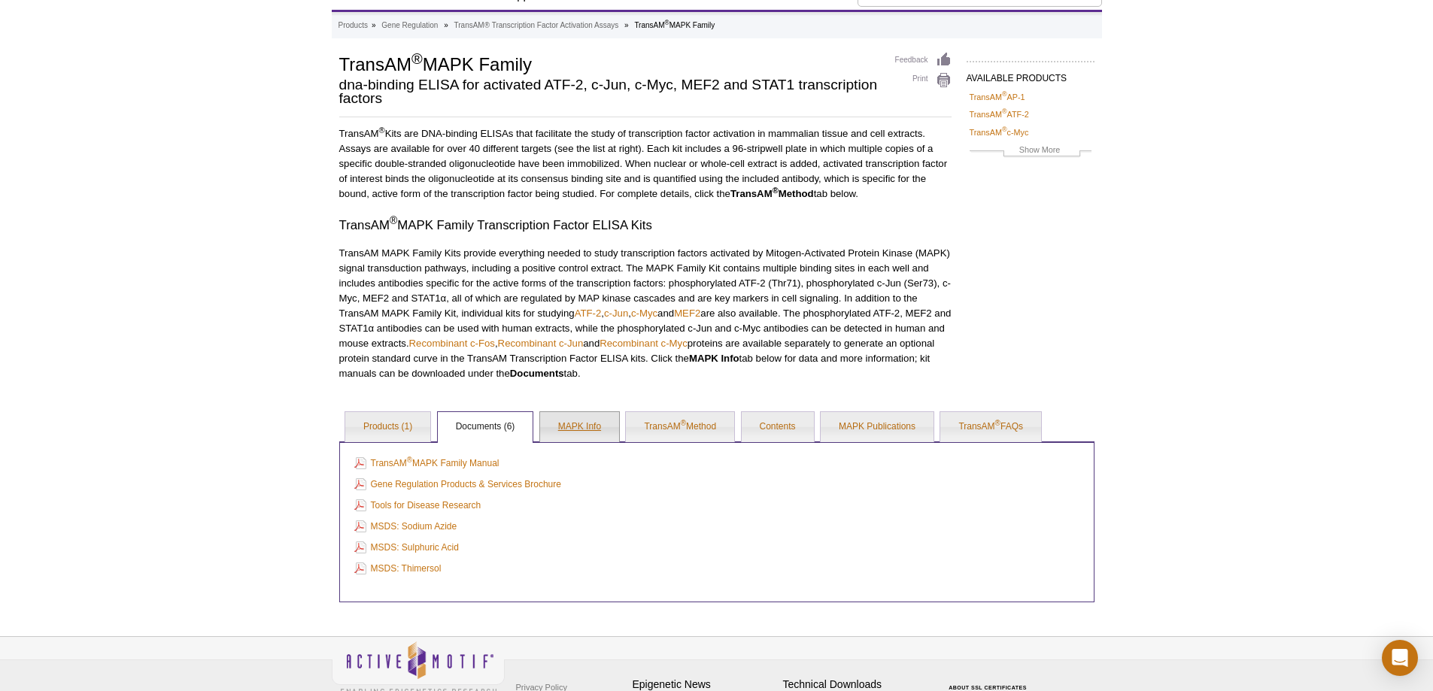
click at [586, 426] on link "MAPK Info" at bounding box center [579, 427] width 79 height 30
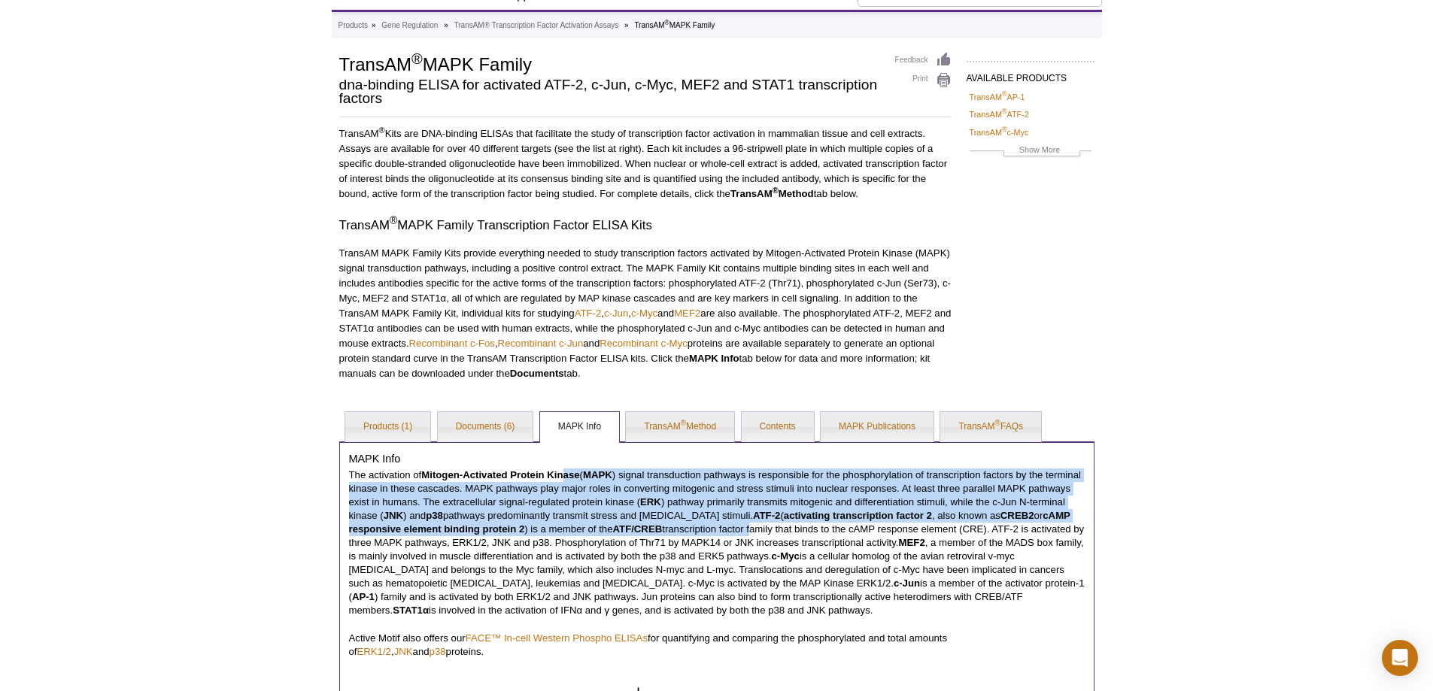
drag, startPoint x: 568, startPoint y: 471, endPoint x: 781, endPoint y: 523, distance: 220.0
click at [781, 523] on p "The activation of Mitogen-Activated Protein Kinase ( MAPK ) signal transduction…" at bounding box center [716, 543] width 735 height 149
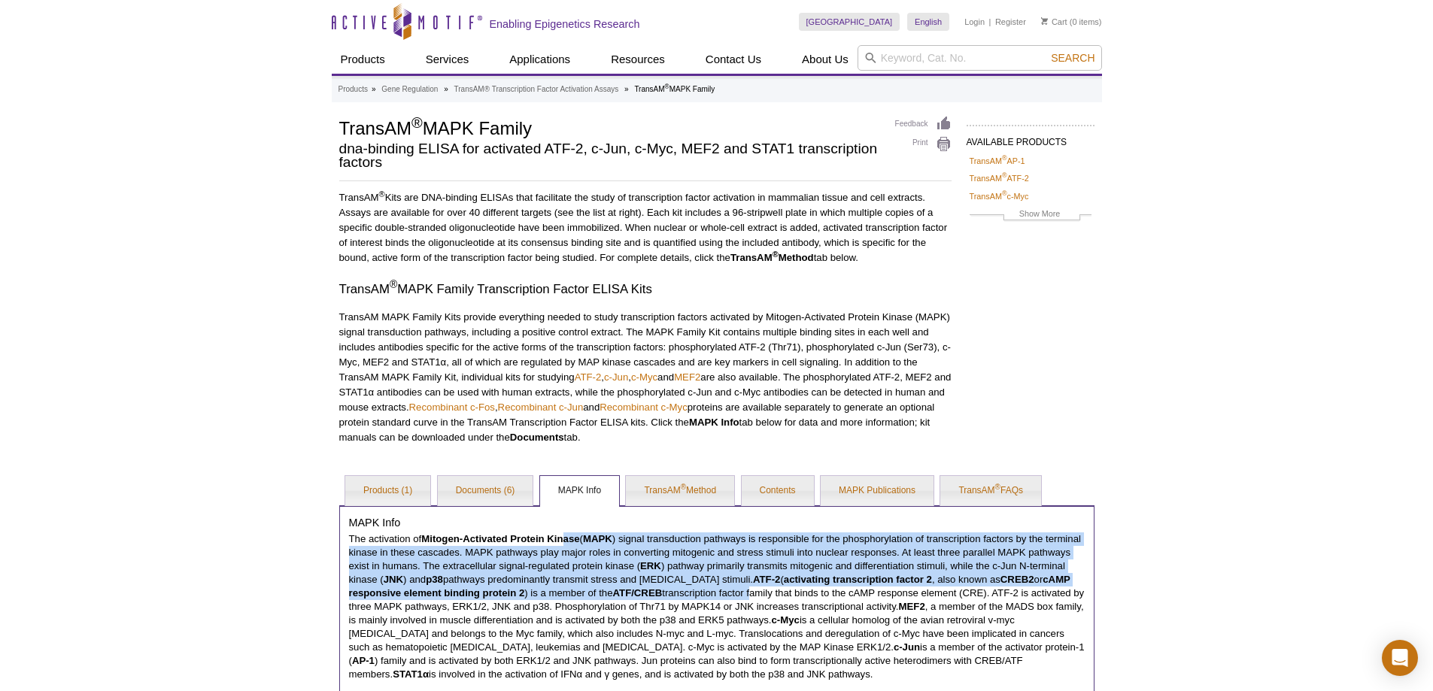
scroll to position [0, 0]
click at [545, 89] on link "TransAM® Transcription Factor Activation Assays" at bounding box center [536, 90] width 165 height 14
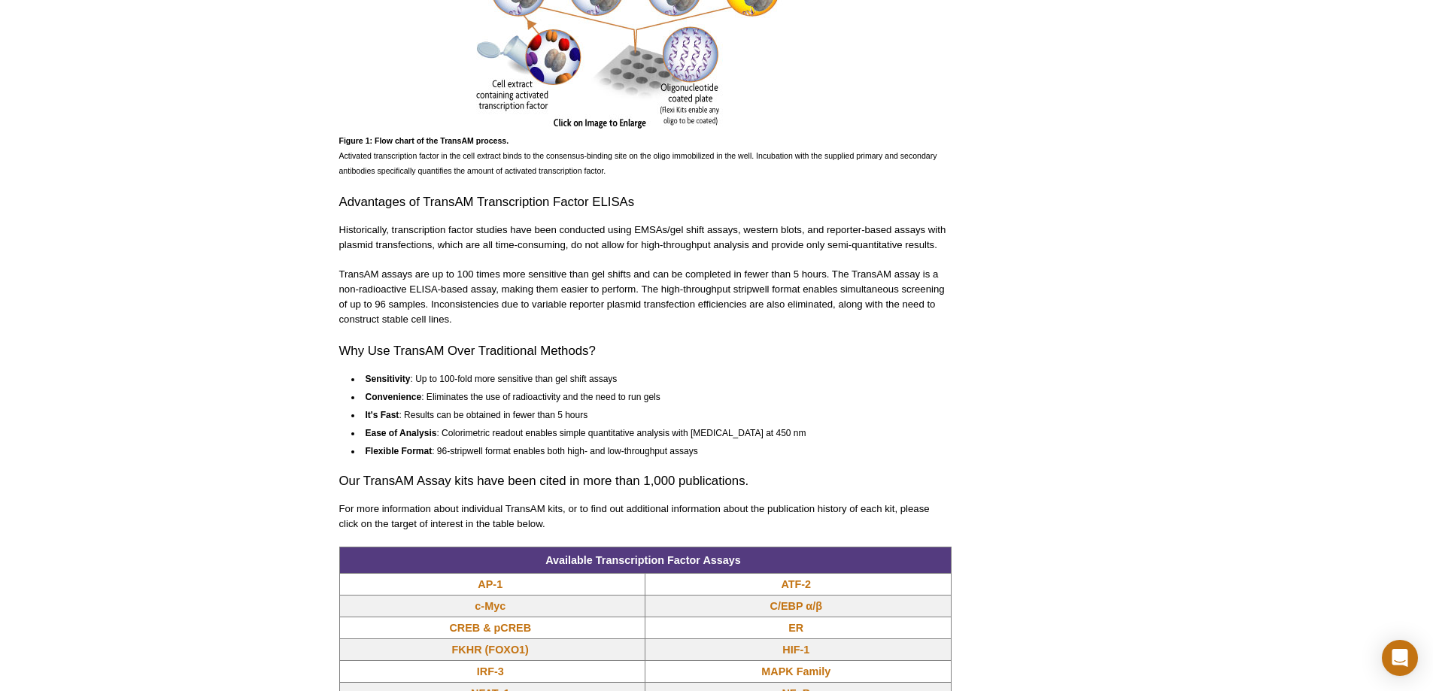
scroll to position [1203, 0]
